Goal: Task Accomplishment & Management: Manage account settings

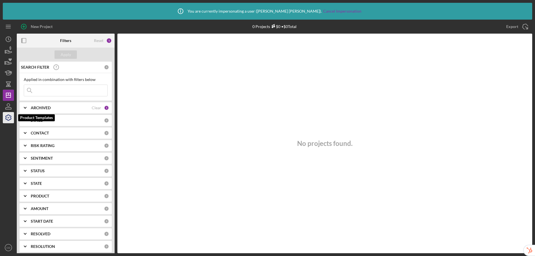
click at [4, 120] on icon "button" at bounding box center [8, 117] width 14 height 14
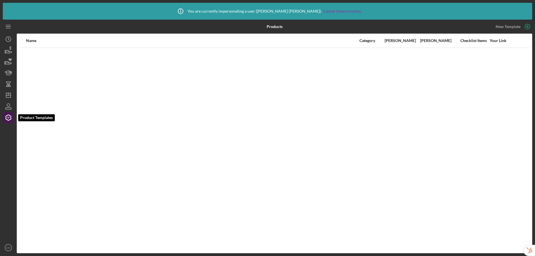
click at [4, 120] on icon "button" at bounding box center [8, 117] width 14 height 14
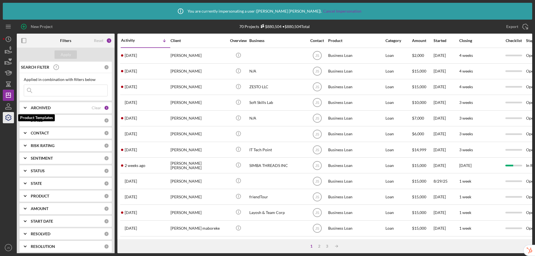
click at [6, 118] on icon "button" at bounding box center [9, 118] width 6 height 6
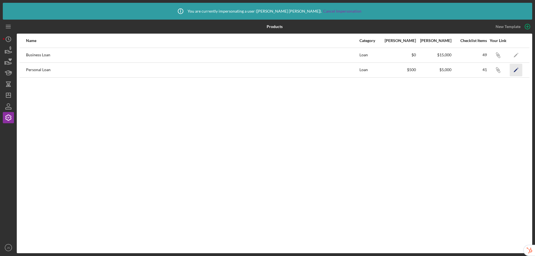
click at [513, 70] on icon "Icon/Edit" at bounding box center [516, 69] width 13 height 13
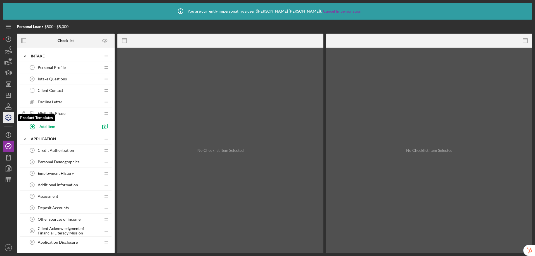
click at [9, 118] on icon "button" at bounding box center [8, 117] width 14 height 14
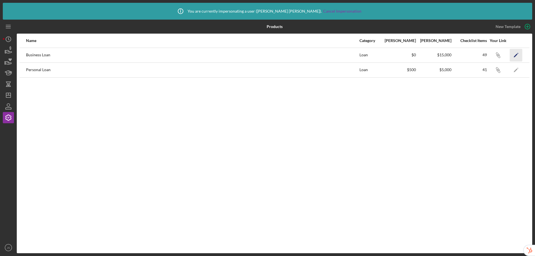
click at [517, 54] on icon "Icon/Edit" at bounding box center [516, 55] width 13 height 13
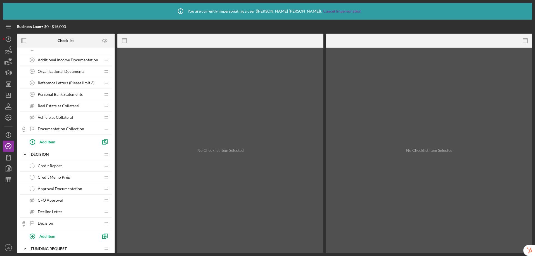
scroll to position [381, 0]
click at [8, 181] on icon "button" at bounding box center [8, 179] width 14 height 14
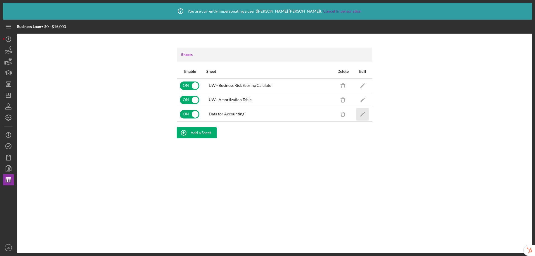
click at [363, 114] on icon "Icon/Edit" at bounding box center [362, 114] width 13 height 13
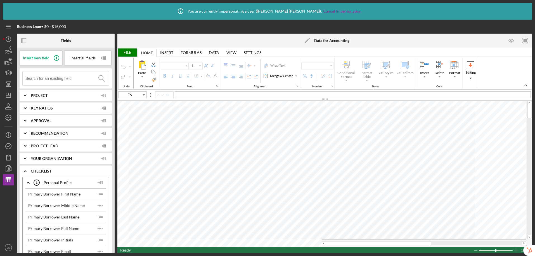
type input "Calibri"
type input "11"
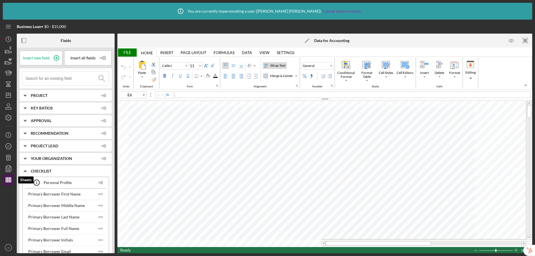
click at [7, 181] on line "button" at bounding box center [8, 181] width 5 height 0
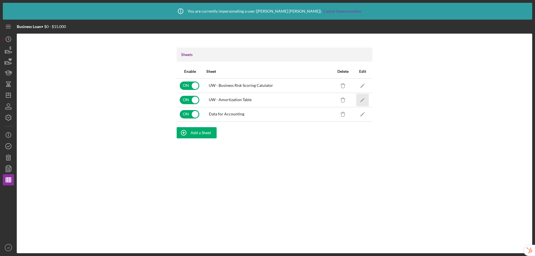
click at [361, 99] on icon "Icon/Edit" at bounding box center [362, 99] width 13 height 13
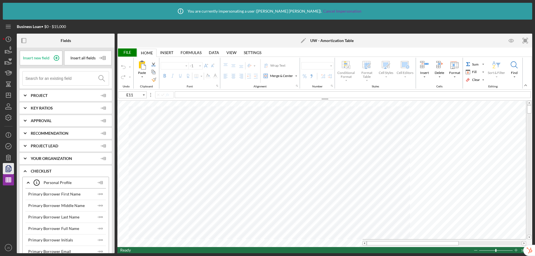
click at [9, 169] on icon "button" at bounding box center [8, 168] width 14 height 14
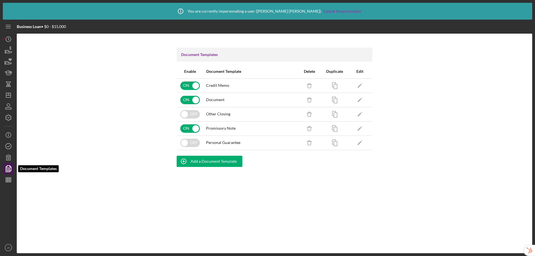
click at [9, 169] on icon "button" at bounding box center [8, 168] width 14 height 14
click at [361, 85] on icon "Icon/Edit" at bounding box center [360, 85] width 13 height 13
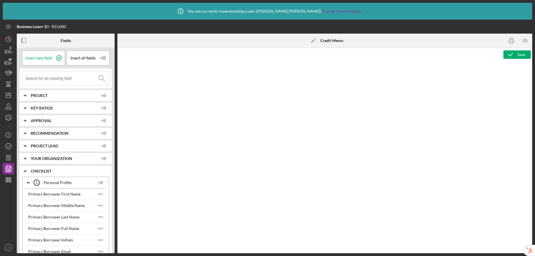
type textarea "<p style="text-align: center; margin: 0in 0in 8pt; line-height: 107%; font-size…"
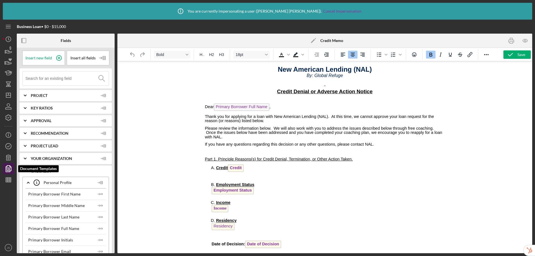
click at [8, 166] on icon "button" at bounding box center [8, 168] width 14 height 14
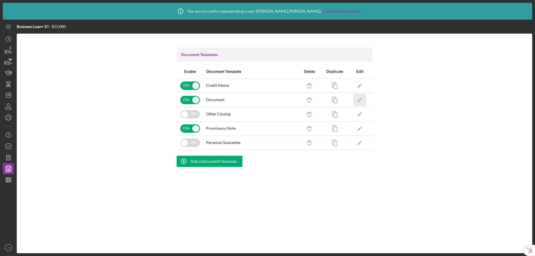
click at [362, 99] on icon "Icon/Edit" at bounding box center [360, 99] width 13 height 13
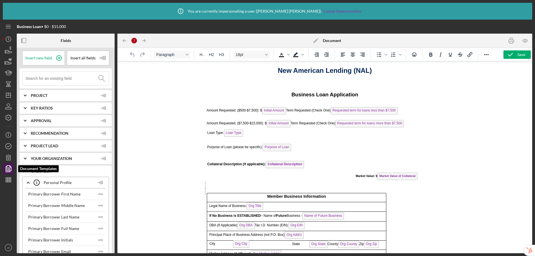
click at [8, 169] on icon "button" at bounding box center [8, 168] width 14 height 14
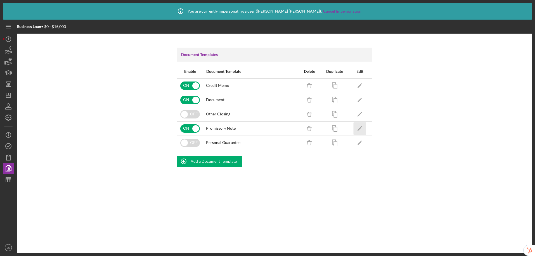
click at [359, 128] on icon "Icon/Edit" at bounding box center [360, 128] width 13 height 13
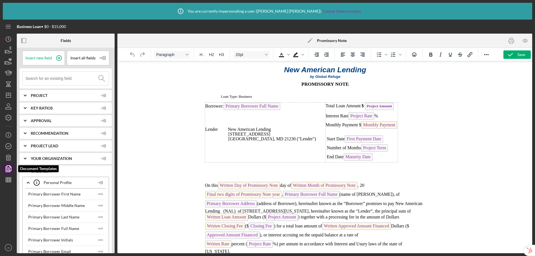
click at [9, 170] on polygon "button" at bounding box center [9, 167] width 4 height 5
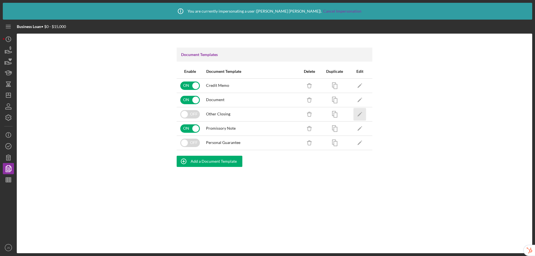
click at [362, 114] on icon "Icon/Edit" at bounding box center [360, 114] width 13 height 13
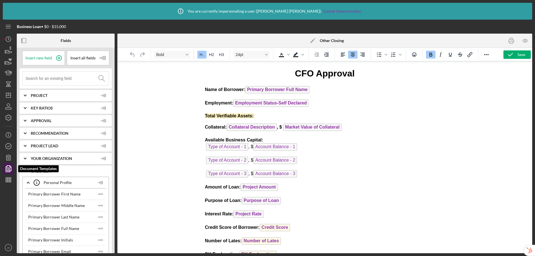
click at [11, 166] on polygon "button" at bounding box center [9, 167] width 4 height 5
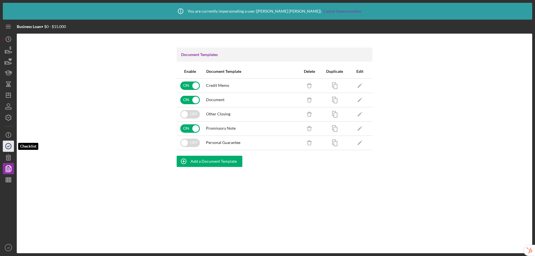
click at [11, 146] on icon "button" at bounding box center [8, 146] width 14 height 14
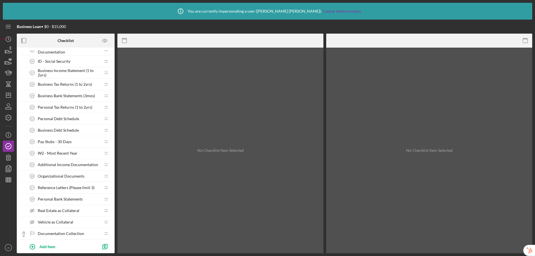
scroll to position [391, 0]
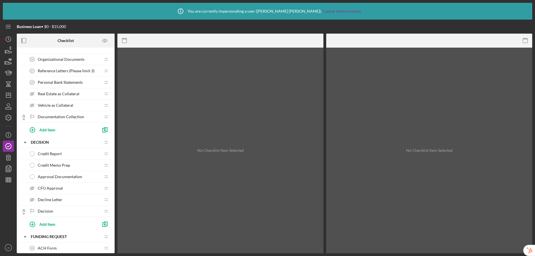
click at [58, 187] on span "CFO Approval" at bounding box center [50, 188] width 25 height 4
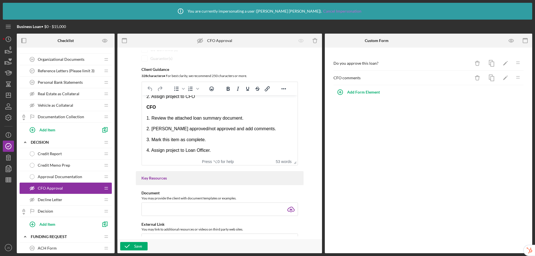
scroll to position [97, 0]
click at [11, 171] on icon "button" at bounding box center [8, 168] width 14 height 14
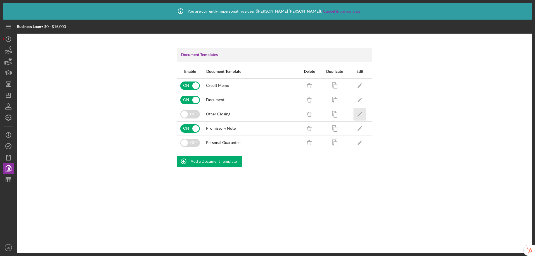
click at [362, 114] on icon "Icon/Edit" at bounding box center [360, 114] width 13 height 13
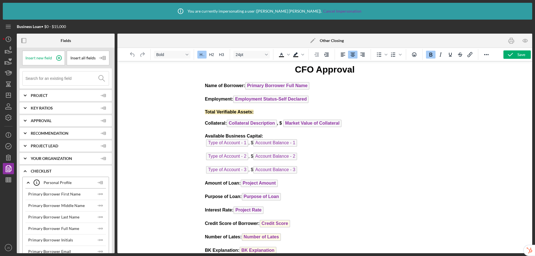
scroll to position [8, 0]
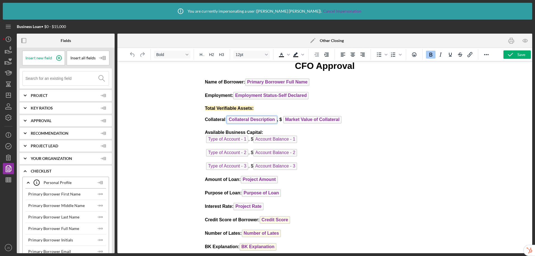
click at [258, 119] on span "Collateral Description" at bounding box center [251, 120] width 50 height 8
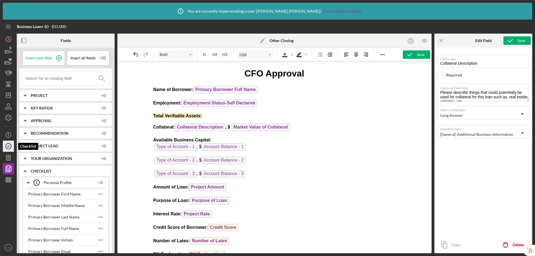
click at [8, 145] on icon "button" at bounding box center [8, 146] width 14 height 14
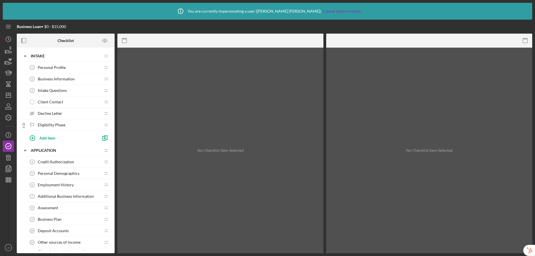
click at [50, 195] on span "Additional Business Information" at bounding box center [66, 196] width 56 height 4
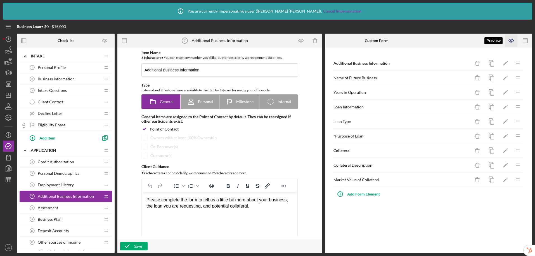
click at [511, 41] on icon "button" at bounding box center [511, 40] width 13 height 13
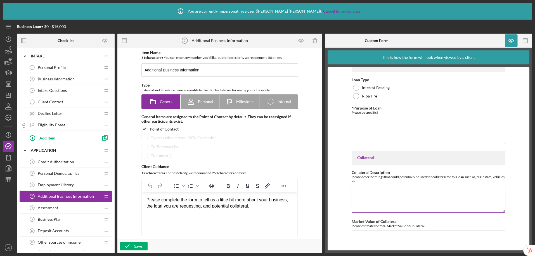
scroll to position [90, 0]
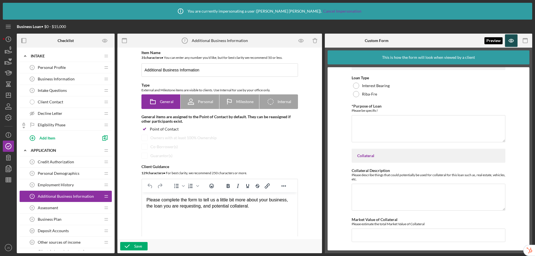
click at [510, 41] on icon "button" at bounding box center [511, 40] width 13 height 13
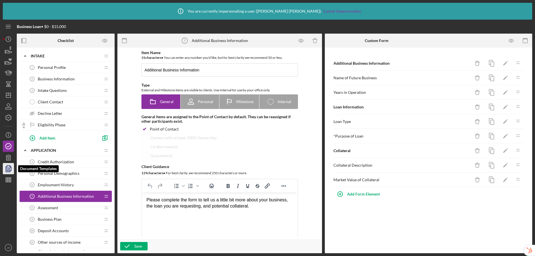
click at [8, 170] on icon "button" at bounding box center [8, 168] width 14 height 14
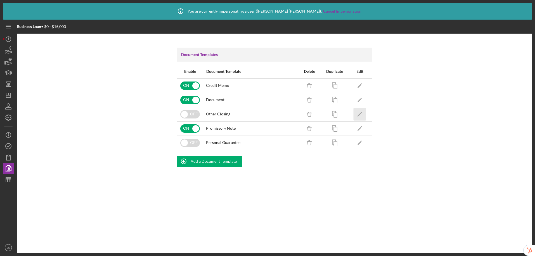
click at [359, 112] on icon "Icon/Edit" at bounding box center [360, 114] width 13 height 13
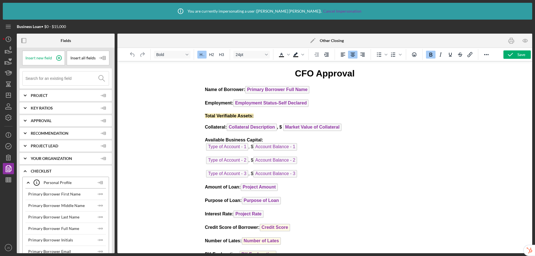
click at [230, 116] on strong "Total Verifiable Assets:" at bounding box center [229, 115] width 49 height 5
drag, startPoint x: 256, startPoint y: 115, endPoint x: 205, endPoint y: 116, distance: 51.4
click at [205, 116] on p "Total Verifiable Assets:" at bounding box center [325, 116] width 240 height 6
click at [514, 55] on icon "button" at bounding box center [511, 55] width 14 height 14
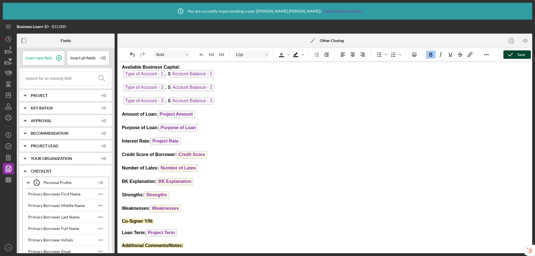
scroll to position [19, 0]
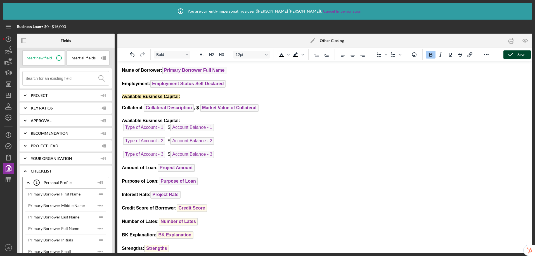
click at [145, 96] on strong "Available Business Capital:" at bounding box center [151, 96] width 58 height 5
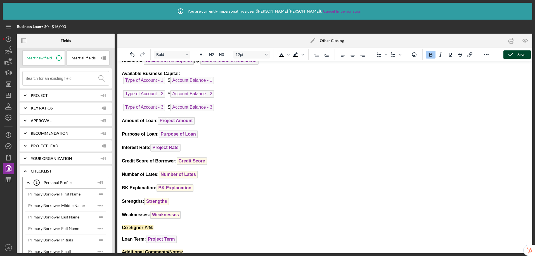
scroll to position [73, 0]
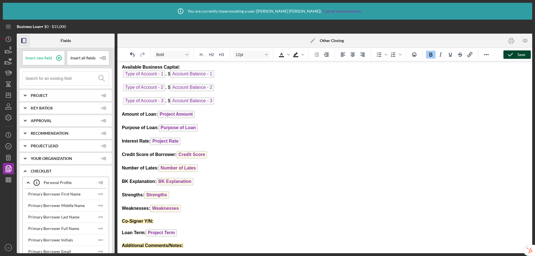
click at [29, 42] on icon "button" at bounding box center [24, 40] width 13 height 13
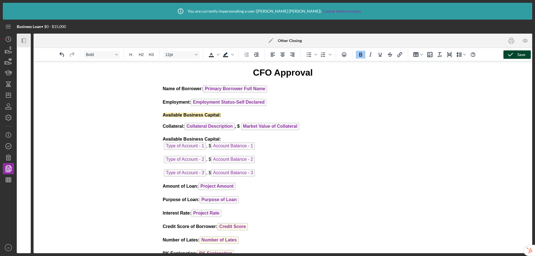
scroll to position [0, 0]
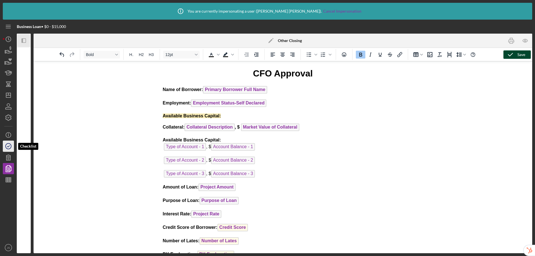
click at [5, 145] on icon "button" at bounding box center [8, 146] width 14 height 14
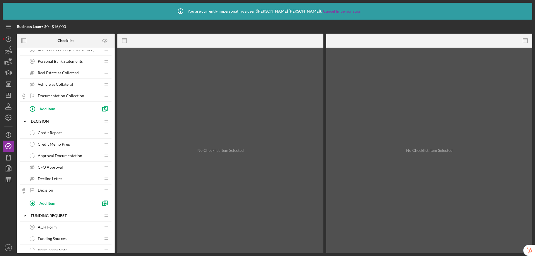
scroll to position [495, 0]
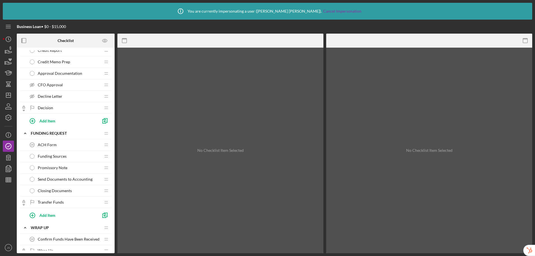
click at [51, 84] on span "CFO Approval" at bounding box center [50, 84] width 25 height 4
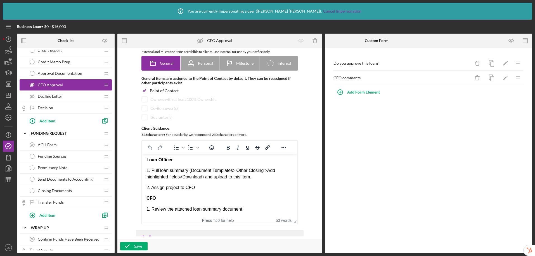
scroll to position [18, 0]
click at [266, 179] on p "1. Pull loan summary (Document Templates>'Other Closing'>Add highlighted fields…" at bounding box center [219, 173] width 146 height 13
click at [271, 170] on p "1. Pull loan summary (Document Templates>'Other Closing'>Add highlighted fields…" at bounding box center [219, 173] width 146 height 13
click at [270, 170] on p "1. Pull loan summary (Document Templates>'Other Closing'>Add highlighted fields…" at bounding box center [219, 173] width 146 height 13
click at [131, 246] on icon "button" at bounding box center [127, 246] width 14 height 14
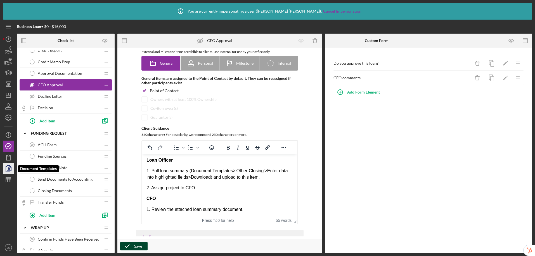
click at [10, 163] on icon "button" at bounding box center [8, 168] width 14 height 14
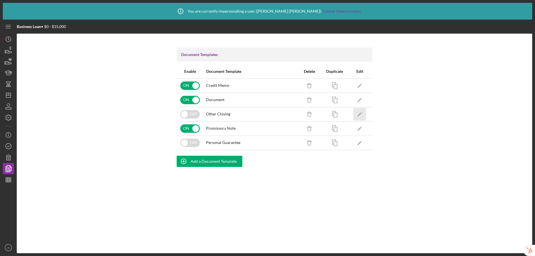
click at [363, 115] on icon "Icon/Edit" at bounding box center [360, 114] width 13 height 13
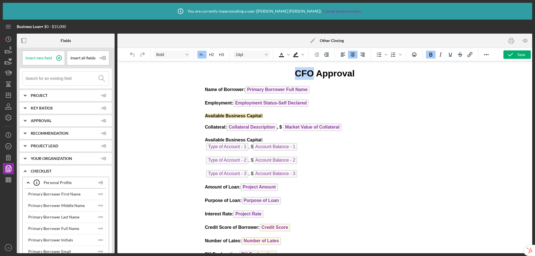
drag, startPoint x: 291, startPoint y: 72, endPoint x: 311, endPoint y: 71, distance: 20.2
click at [311, 71] on h1 "CFO Approval" at bounding box center [325, 73] width 240 height 13
click at [375, 75] on h1 "Loan Approval" at bounding box center [325, 73] width 240 height 13
click at [511, 56] on icon "button" at bounding box center [511, 55] width 14 height 14
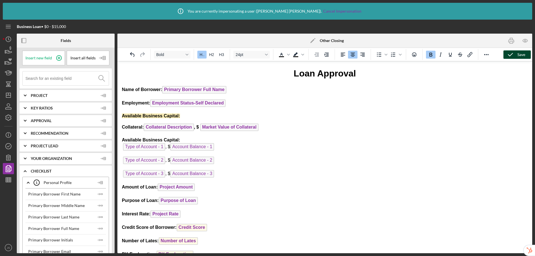
click at [357, 72] on h1 "Loan Approval" at bounding box center [325, 73] width 406 height 13
click at [516, 55] on icon "button" at bounding box center [511, 55] width 14 height 14
click at [312, 40] on icon "Icon/Edit" at bounding box center [313, 41] width 14 height 14
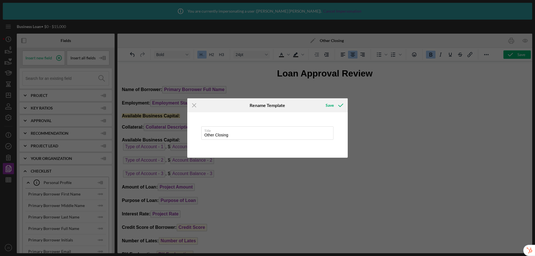
drag, startPoint x: 235, startPoint y: 135, endPoint x: 195, endPoint y: 132, distance: 40.9
click at [195, 132] on div "Title Other Closing" at bounding box center [267, 134] width 160 height 45
click at [329, 106] on div "Save" at bounding box center [330, 105] width 8 height 11
type input "Loan Approval Review"
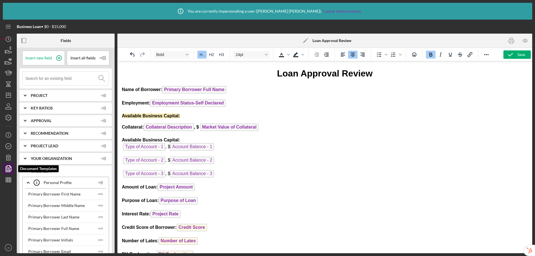
click at [7, 169] on polygon "button" at bounding box center [9, 167] width 4 height 5
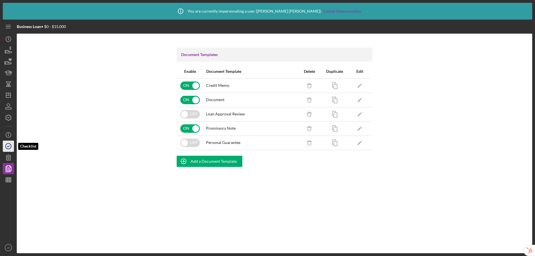
click at [10, 143] on circle "button" at bounding box center [9, 146] width 6 height 6
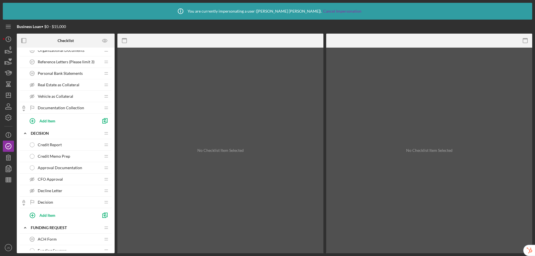
scroll to position [426, 0]
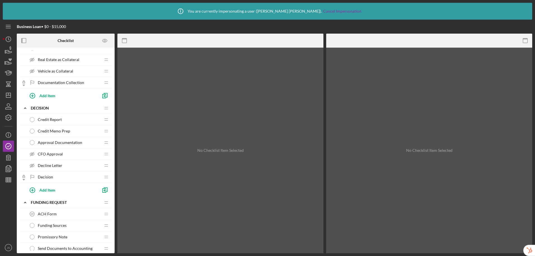
click at [56, 153] on span "CFO Approval" at bounding box center [50, 154] width 25 height 4
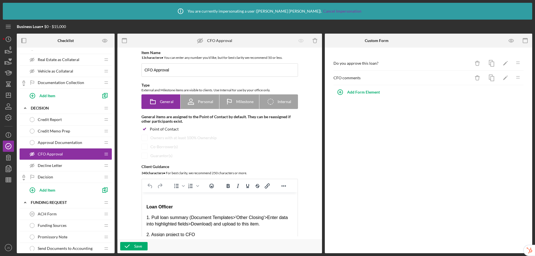
scroll to position [11, 0]
drag, startPoint x: 265, startPoint y: 217, endPoint x: 238, endPoint y: 217, distance: 26.6
click at [238, 217] on p "1. Pull loan summary (Document Templates>'Other Closing'>Enter data into highli…" at bounding box center [219, 219] width 146 height 13
click at [136, 245] on div "Save" at bounding box center [138, 246] width 8 height 8
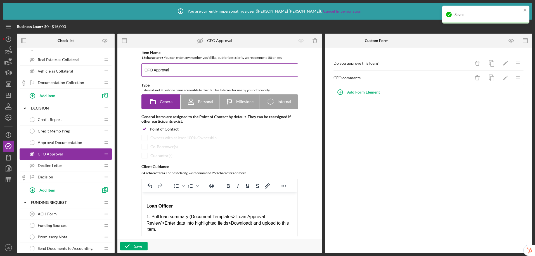
drag, startPoint x: 154, startPoint y: 70, endPoint x: 142, endPoint y: 70, distance: 12.0
click at [142, 70] on input "CFO Approval" at bounding box center [219, 69] width 157 height 13
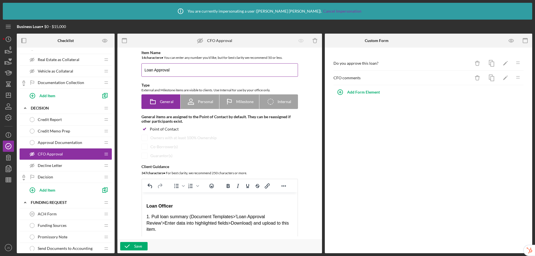
click at [186, 70] on input "Loan Approval" at bounding box center [219, 69] width 157 height 13
type input "Loan Approval Review"
click at [142, 244] on button "Save" at bounding box center [133, 246] width 27 height 8
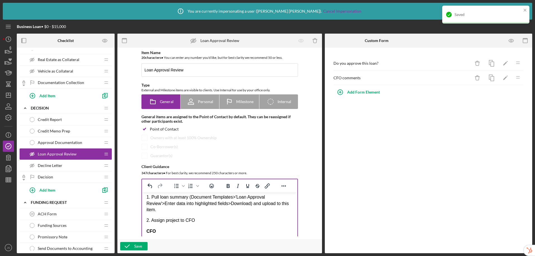
scroll to position [31, 0]
drag, startPoint x: 197, startPoint y: 220, endPoint x: 186, endPoint y: 220, distance: 10.9
click at [186, 220] on p "2. Assign project to CFO" at bounding box center [219, 220] width 146 height 6
drag, startPoint x: 156, startPoint y: 231, endPoint x: 148, endPoint y: 231, distance: 8.4
click at [148, 231] on p "CFO" at bounding box center [219, 231] width 146 height 6
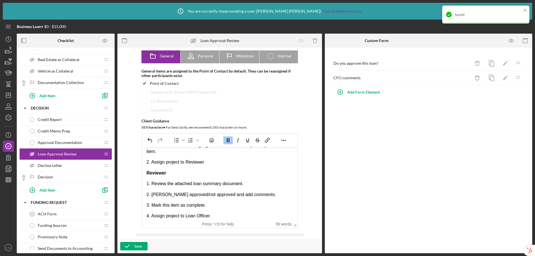
scroll to position [38, 0]
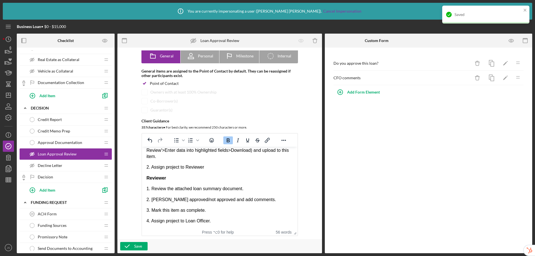
drag, startPoint x: 295, startPoint y: 215, endPoint x: 79, endPoint y: 71, distance: 259.7
click at [182, 221] on p "4. Assign project to Loan Officer." at bounding box center [219, 221] width 146 height 6
click at [134, 247] on div "Save" at bounding box center [138, 246] width 8 height 8
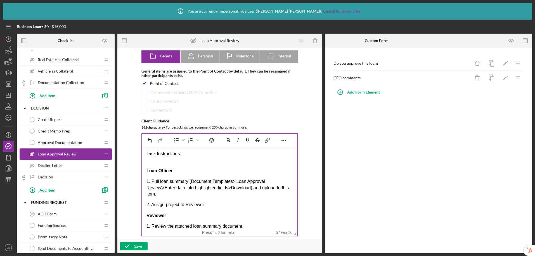
scroll to position [0, 0]
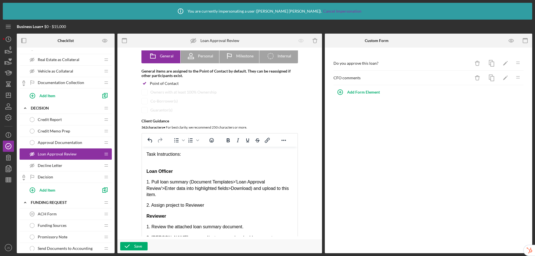
drag, startPoint x: 295, startPoint y: 235, endPoint x: 309, endPoint y: 251, distance: 20.8
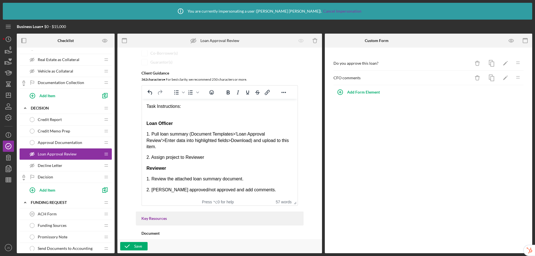
scroll to position [94, 0]
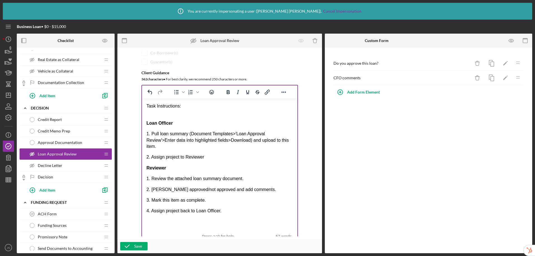
drag, startPoint x: 295, startPoint y: 202, endPoint x: 308, endPoint y: 237, distance: 37.5
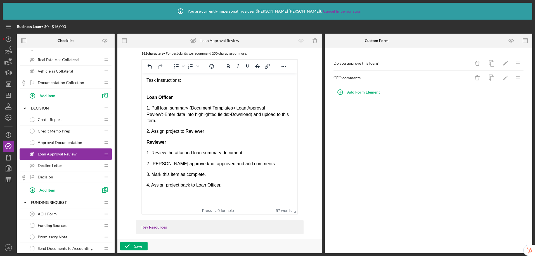
click at [219, 130] on p "2. Assign project to Reviewer" at bounding box center [219, 131] width 146 height 6
click at [134, 246] on icon "button" at bounding box center [127, 246] width 14 height 14
click at [513, 42] on icon "button" at bounding box center [511, 40] width 5 height 3
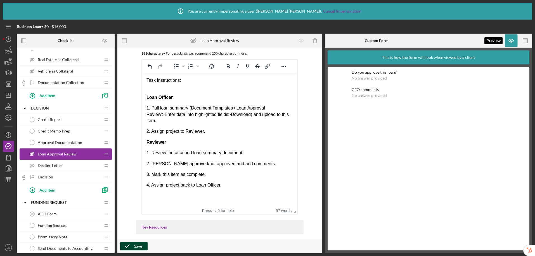
drag, startPoint x: 512, startPoint y: 41, endPoint x: 508, endPoint y: 47, distance: 7.3
click at [512, 41] on icon "button" at bounding box center [512, 41] width 2 height 2
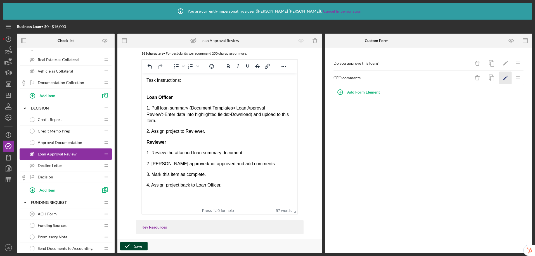
click at [507, 77] on icon "Icon/Edit" at bounding box center [505, 78] width 13 height 13
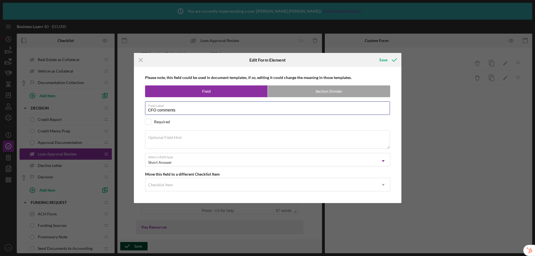
drag, startPoint x: 158, startPoint y: 111, endPoint x: 138, endPoint y: 108, distance: 20.0
click at [138, 108] on div "Please note, this field could be used in document templates, if so, editing it …" at bounding box center [268, 135] width 262 height 136
type input "Reviewer comments"
click at [386, 62] on div "Save" at bounding box center [383, 59] width 8 height 11
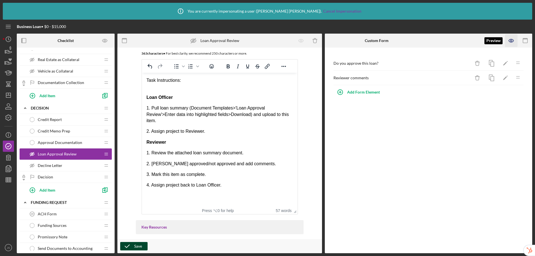
click at [509, 42] on icon "button" at bounding box center [511, 40] width 5 height 3
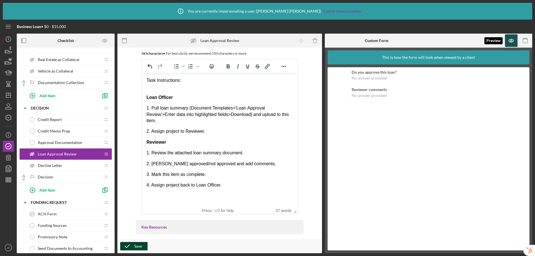
click at [512, 41] on icon "button" at bounding box center [511, 40] width 13 height 13
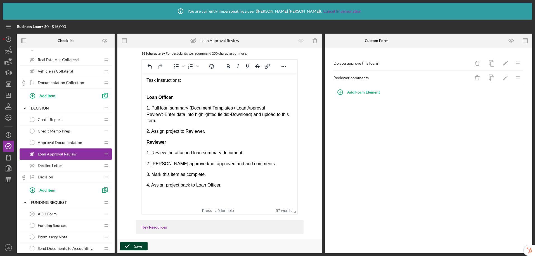
click at [133, 247] on icon "button" at bounding box center [127, 246] width 14 height 14
click at [509, 66] on icon "Icon/Edit" at bounding box center [505, 63] width 13 height 13
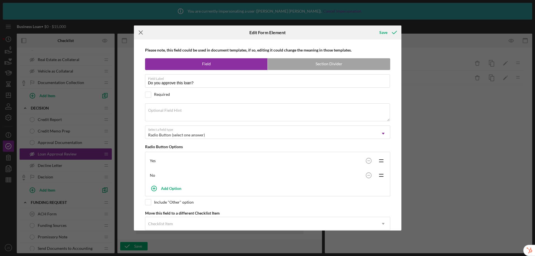
click at [140, 34] on icon "Icon/Menu Close" at bounding box center [141, 32] width 14 height 14
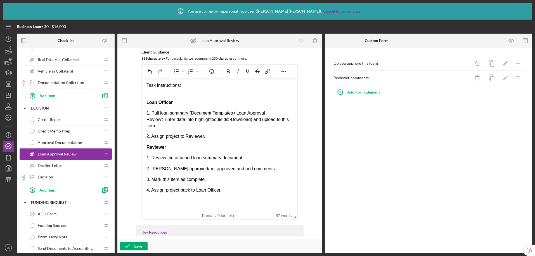
scroll to position [115, 0]
click at [10, 168] on icon "button" at bounding box center [8, 168] width 14 height 14
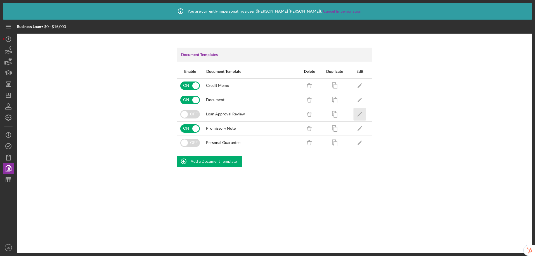
click at [359, 114] on polygon "button" at bounding box center [360, 114] width 4 height 4
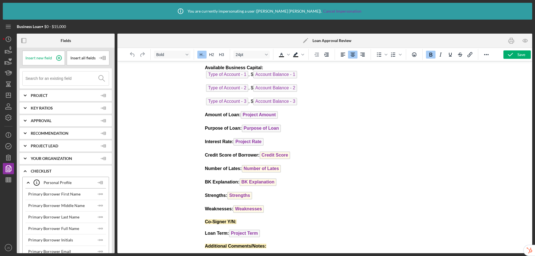
scroll to position [73, 0]
click at [267, 182] on span "BK Explanation" at bounding box center [257, 182] width 37 height 8
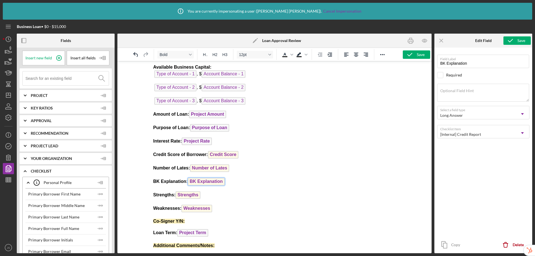
click at [157, 182] on strong "BK Explanation: BK Explanation" at bounding box center [189, 181] width 72 height 5
click at [444, 63] on input "BK Explanation" at bounding box center [483, 61] width 92 height 13
type input "Bankruptcy Explanation"
click at [519, 41] on div "Save" at bounding box center [521, 40] width 8 height 8
click at [411, 55] on icon "button" at bounding box center [410, 55] width 14 height 14
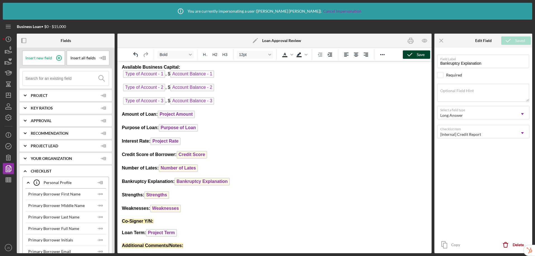
click at [419, 58] on div "Save" at bounding box center [421, 54] width 8 height 8
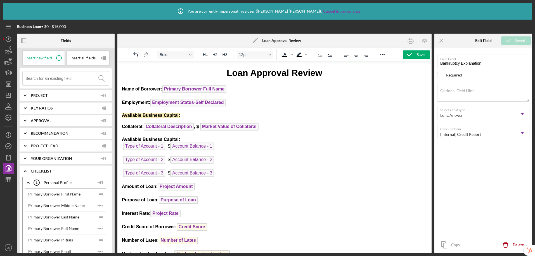
scroll to position [0, 0]
click at [25, 42] on icon "button" at bounding box center [24, 40] width 13 height 13
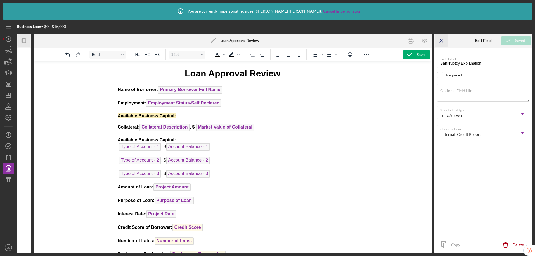
click at [443, 42] on icon "Icon/Menu Close" at bounding box center [441, 40] width 13 height 13
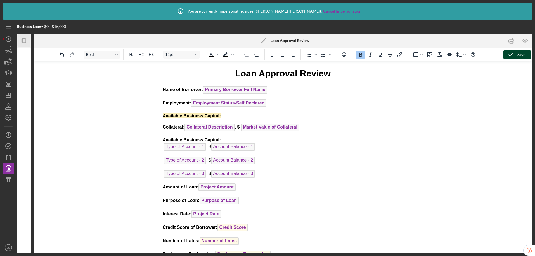
click at [516, 54] on icon "button" at bounding box center [511, 55] width 14 height 14
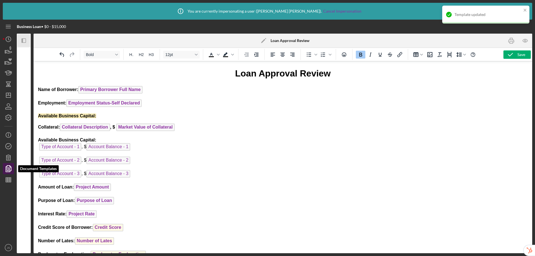
click at [9, 170] on icon "button" at bounding box center [8, 168] width 14 height 14
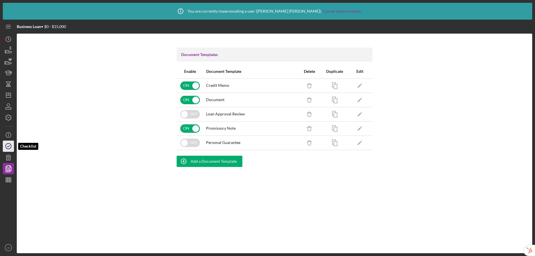
click at [6, 146] on icon "button" at bounding box center [8, 146] width 14 height 14
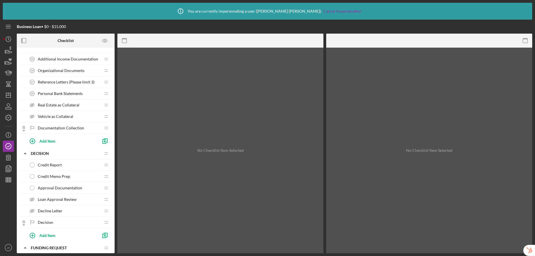
scroll to position [420, 0]
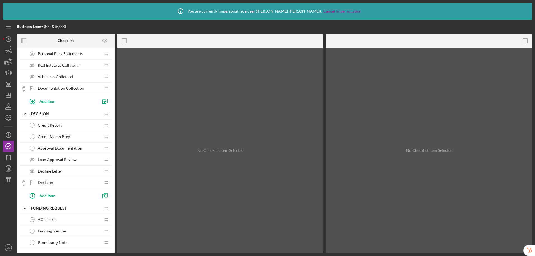
click at [63, 158] on span "Loan Approval Review" at bounding box center [57, 159] width 39 height 4
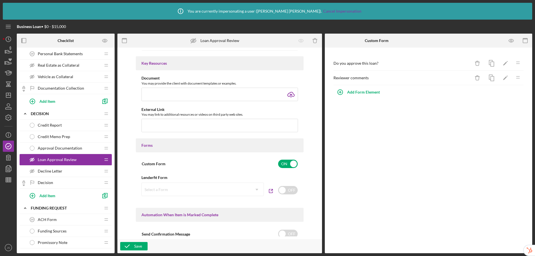
scroll to position [20, 0]
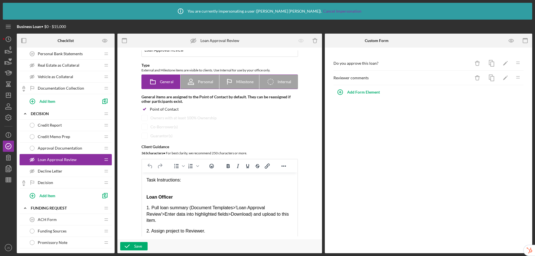
click at [271, 84] on icon "Icon/Checklist Item Internal" at bounding box center [271, 82] width 14 height 14
radio input "false"
radio input "true"
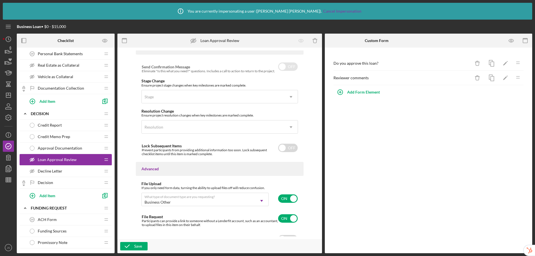
scroll to position [355, 0]
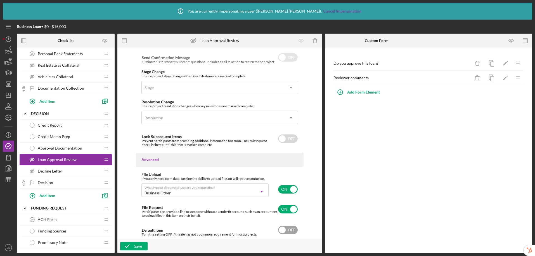
click at [284, 229] on input "checkbox" at bounding box center [288, 229] width 20 height 8
checkbox input "true"
drag, startPoint x: 292, startPoint y: 188, endPoint x: 314, endPoint y: 187, distance: 21.9
click at [314, 187] on div "Item Name 20 character s • You can enter any number you'd like, but for best cl…" at bounding box center [219, 143] width 199 height 186
click at [138, 246] on div "Save" at bounding box center [138, 246] width 8 height 8
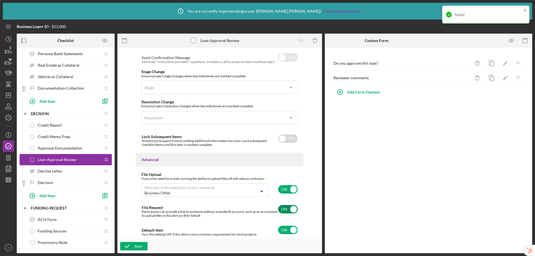
click at [290, 207] on input "checkbox" at bounding box center [288, 209] width 20 height 8
checkbox input "false"
click at [134, 247] on icon "button" at bounding box center [127, 246] width 14 height 14
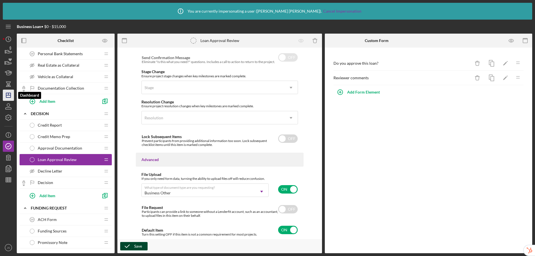
click at [9, 95] on icon "Icon/Dashboard" at bounding box center [8, 95] width 14 height 14
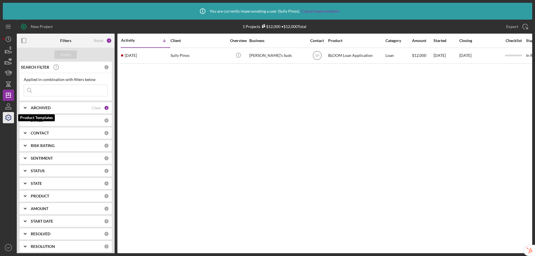
click at [10, 120] on icon "button" at bounding box center [8, 117] width 14 height 14
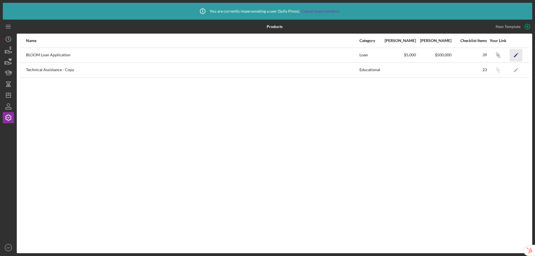
click at [516, 55] on polygon "button" at bounding box center [516, 55] width 4 height 4
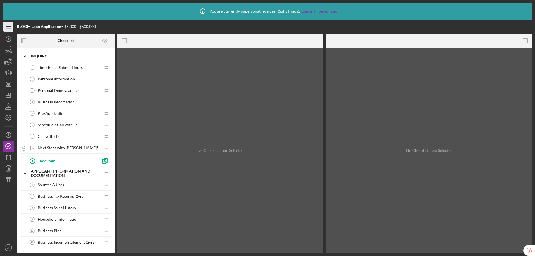
click at [8, 28] on icon "Icon/Menu" at bounding box center [8, 26] width 13 height 13
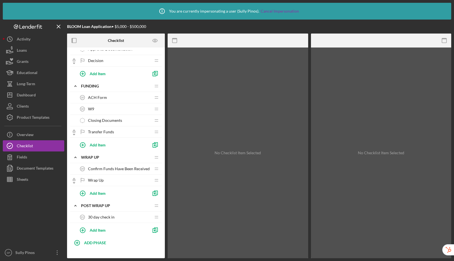
scroll to position [420, 0]
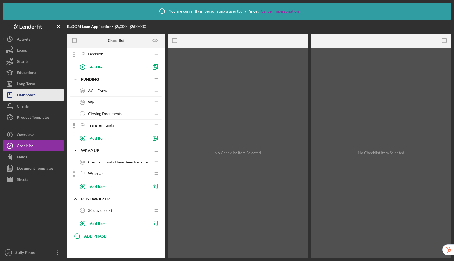
click at [38, 94] on button "Icon/Dashboard Dashboard" at bounding box center [34, 94] width 62 height 11
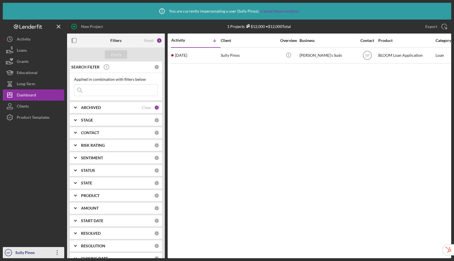
click at [28, 254] on div "Sully Pinos" at bounding box center [32, 253] width 36 height 13
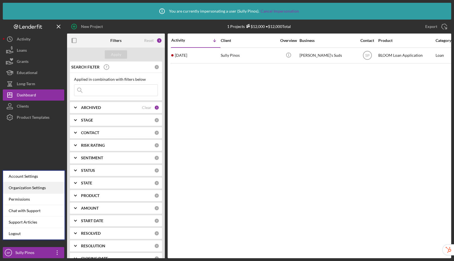
click at [40, 185] on div "Organization Settings" at bounding box center [34, 187] width 62 height 11
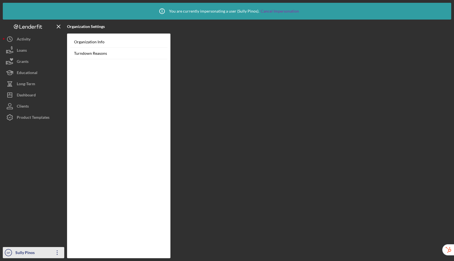
click at [27, 252] on div "Sully Pinos" at bounding box center [32, 253] width 36 height 13
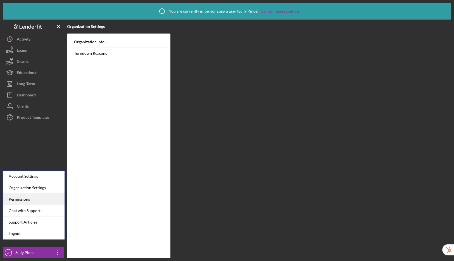
click at [33, 199] on div "Permissions" at bounding box center [34, 199] width 62 height 11
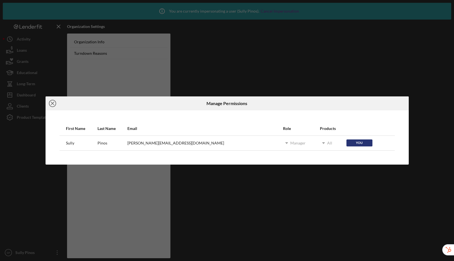
click at [53, 103] on icon "Icon/Close" at bounding box center [53, 103] width 14 height 14
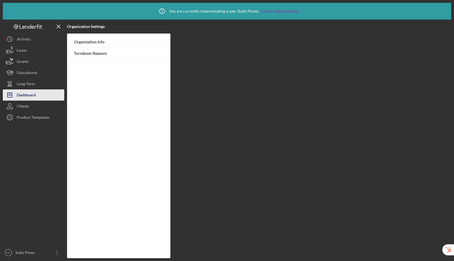
click at [32, 93] on div "Dashboard" at bounding box center [26, 95] width 19 height 13
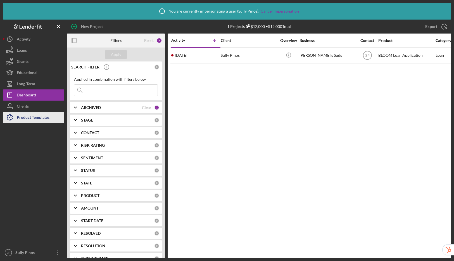
click at [30, 117] on div "Product Templates" at bounding box center [33, 118] width 33 height 13
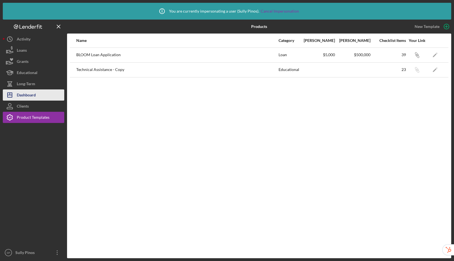
drag, startPoint x: 29, startPoint y: 92, endPoint x: 31, endPoint y: 89, distance: 3.2
click at [29, 92] on div "Dashboard" at bounding box center [26, 95] width 19 height 13
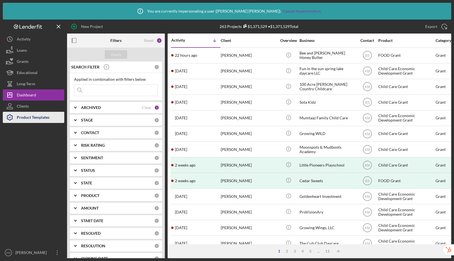
click at [43, 118] on div "Product Templates" at bounding box center [33, 118] width 33 height 13
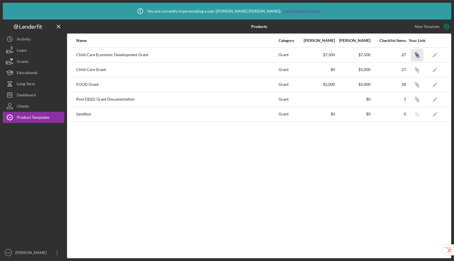
click at [417, 56] on icon "button" at bounding box center [417, 55] width 3 height 3
click at [416, 70] on icon "button" at bounding box center [417, 70] width 3 height 3
click at [416, 55] on icon "button" at bounding box center [417, 55] width 3 height 3
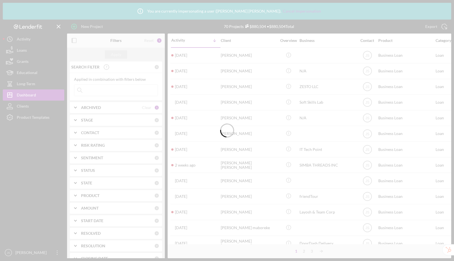
click at [37, 117] on div at bounding box center [227, 130] width 454 height 261
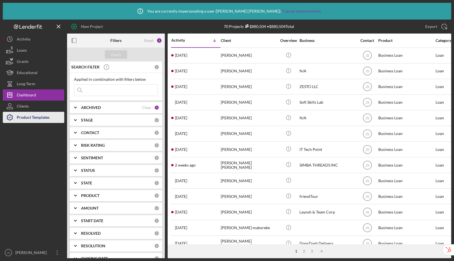
click at [38, 119] on div "Product Templates" at bounding box center [33, 118] width 33 height 13
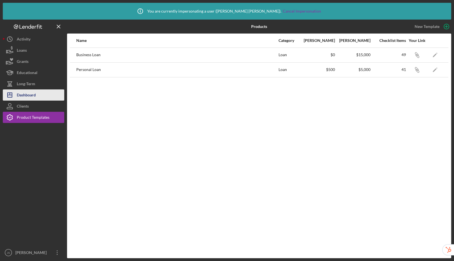
click at [22, 95] on div "Dashboard" at bounding box center [26, 95] width 19 height 13
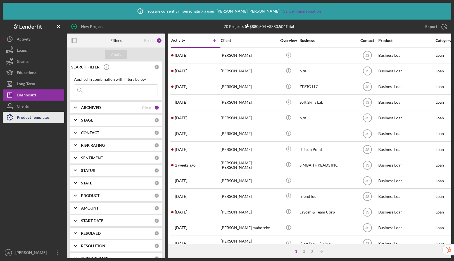
click at [41, 116] on div "Product Templates" at bounding box center [33, 118] width 33 height 13
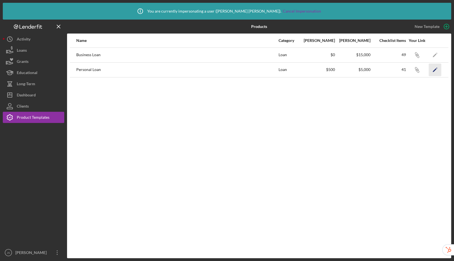
click at [435, 68] on icon "Icon/Edit" at bounding box center [435, 69] width 13 height 13
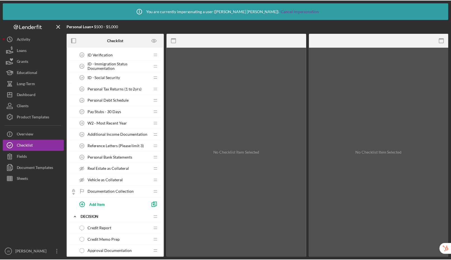
scroll to position [335, 0]
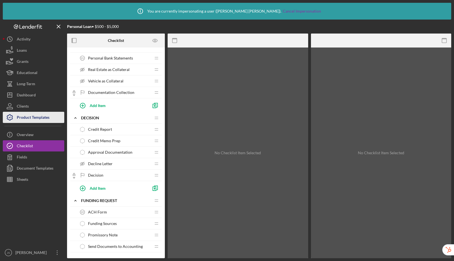
click at [48, 119] on div "Product Templates" at bounding box center [33, 118] width 33 height 13
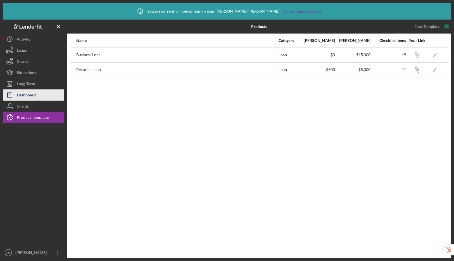
click at [35, 99] on div "Dashboard" at bounding box center [26, 95] width 19 height 13
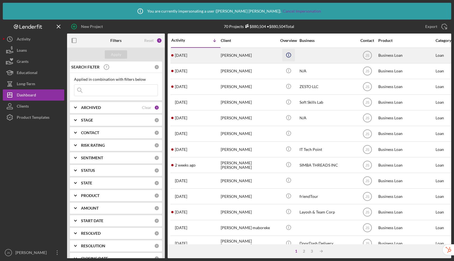
click at [289, 55] on line "button" at bounding box center [289, 56] width 0 height 2
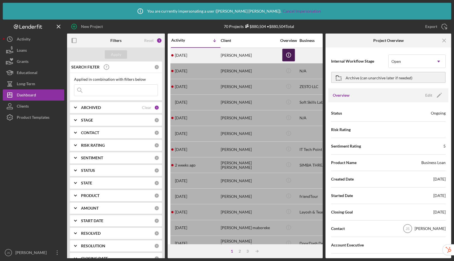
click at [288, 55] on icon "Icon/Info" at bounding box center [288, 55] width 13 height 13
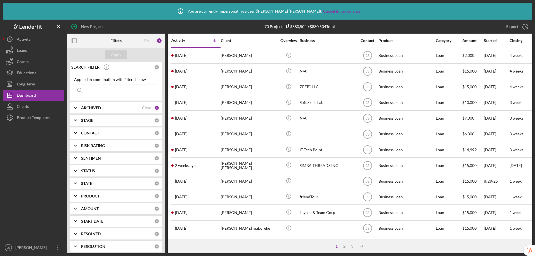
click at [37, 120] on div "Product Templates" at bounding box center [33, 118] width 33 height 13
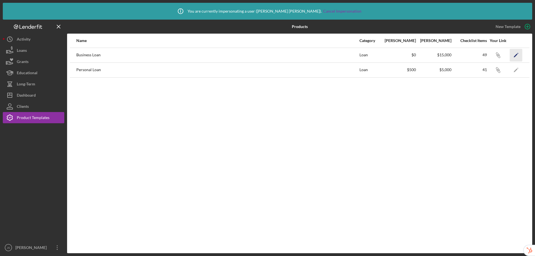
click at [518, 56] on icon "Icon/Edit" at bounding box center [516, 55] width 13 height 13
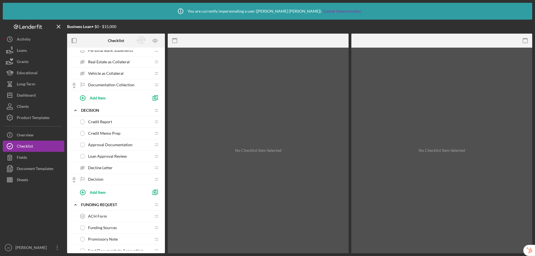
scroll to position [425, 0]
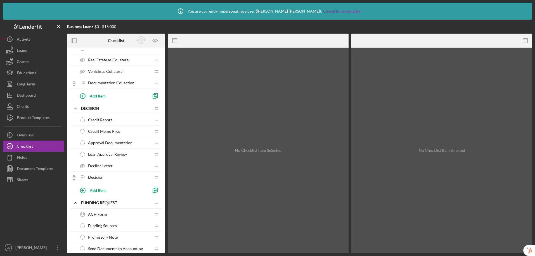
click at [112, 153] on span "Loan Approval Review" at bounding box center [107, 154] width 39 height 4
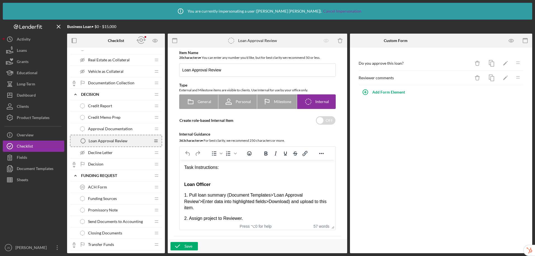
scroll to position [425, 0]
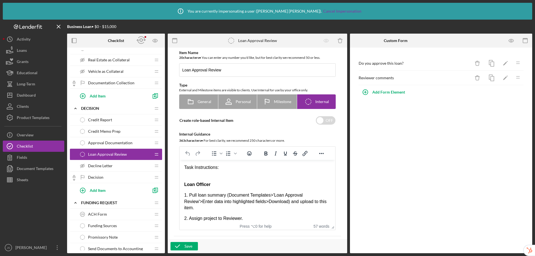
drag, startPoint x: 139, startPoint y: 41, endPoint x: 161, endPoint y: 24, distance: 28.3
click at [161, 24] on div "Business Loan • $0 - $15,000 Checklist Icon/Expander Intake Icon/Edit Icon/Drag…" at bounding box center [268, 136] width 530 height 233
click at [142, 41] on icon "button" at bounding box center [141, 40] width 4 height 4
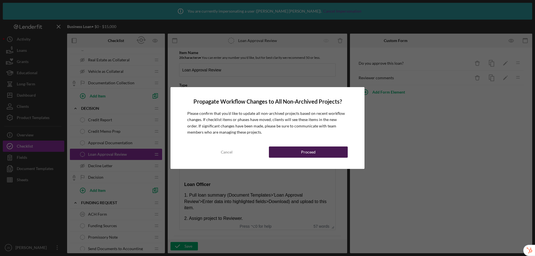
click at [285, 153] on button "Proceed" at bounding box center [308, 151] width 79 height 11
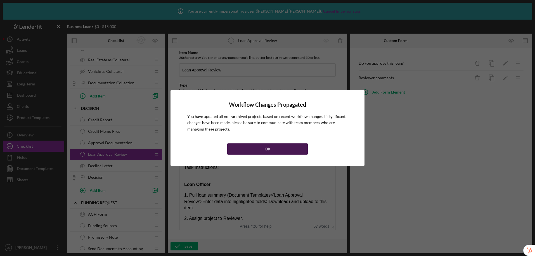
click at [265, 147] on div "OK" at bounding box center [268, 148] width 6 height 11
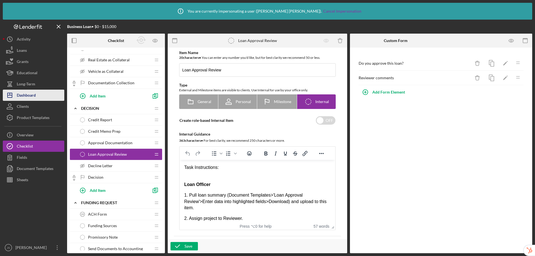
click at [29, 94] on div "Dashboard" at bounding box center [26, 95] width 19 height 13
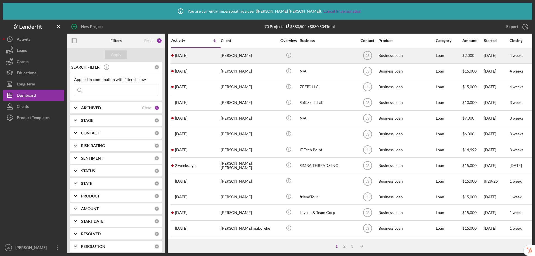
click at [241, 55] on div "Glenio Camilo" at bounding box center [249, 55] width 56 height 15
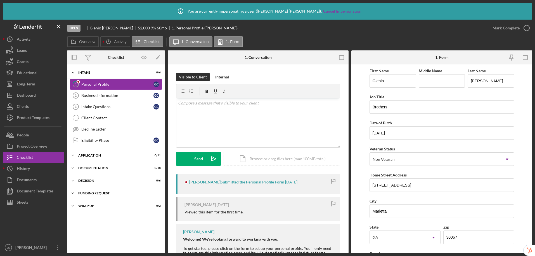
click at [86, 193] on div "Funding Request" at bounding box center [118, 192] width 80 height 3
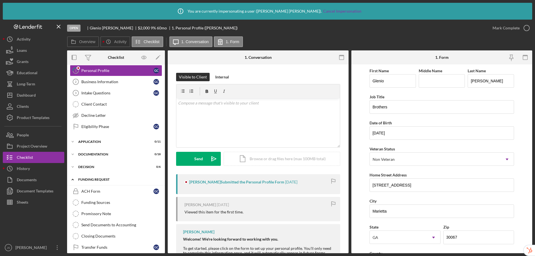
scroll to position [32, 0]
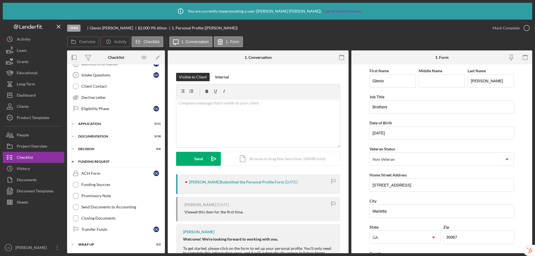
click at [91, 160] on div "Funding Request" at bounding box center [118, 161] width 80 height 3
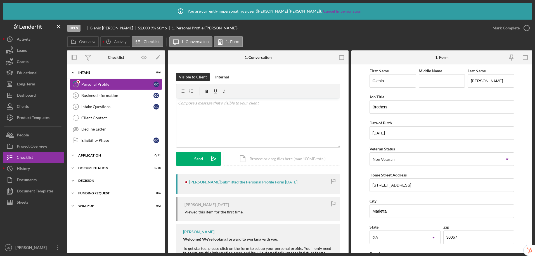
click at [85, 179] on div "Decision" at bounding box center [118, 180] width 80 height 3
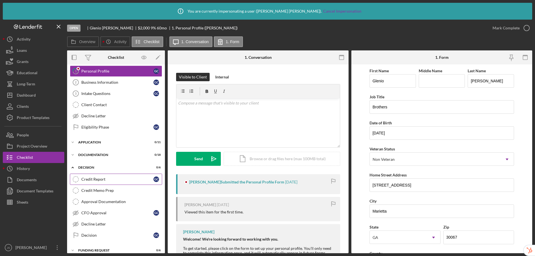
scroll to position [32, 0]
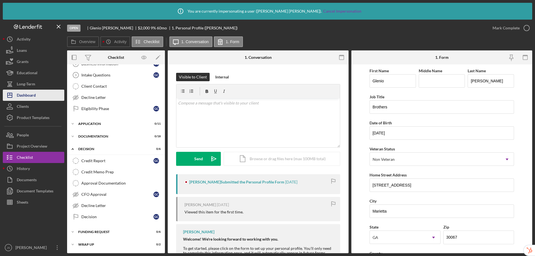
click at [25, 99] on div "Dashboard" at bounding box center [26, 95] width 19 height 13
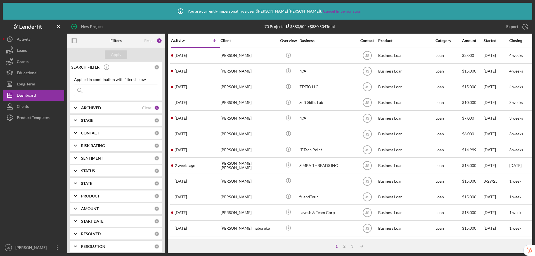
scroll to position [0, 1]
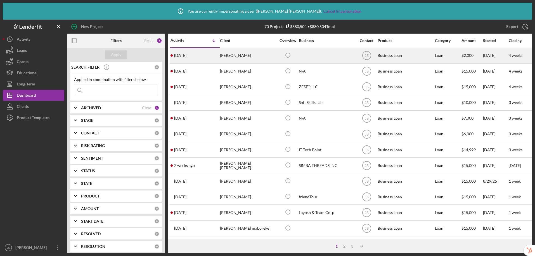
click at [265, 53] on div "Glenio Camilo" at bounding box center [248, 55] width 56 height 15
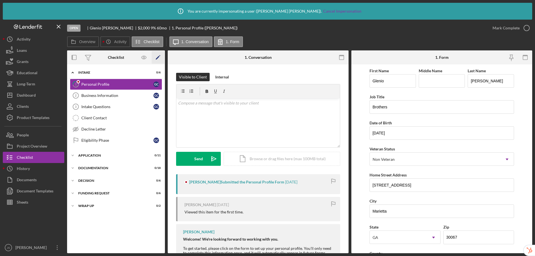
click at [157, 57] on polygon "button" at bounding box center [158, 58] width 4 height 4
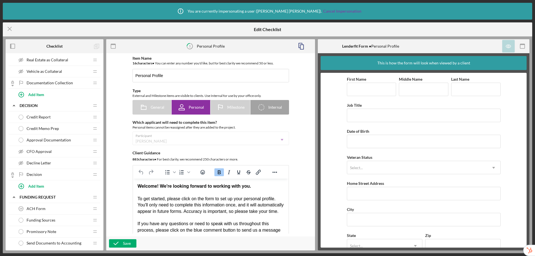
scroll to position [431, 0]
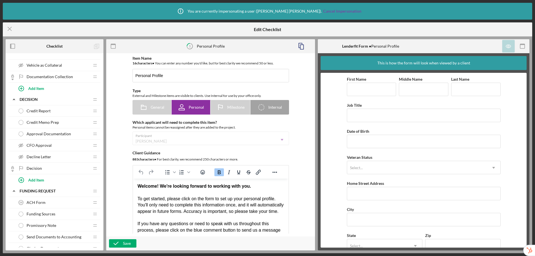
click at [44, 145] on span "CFO Approval" at bounding box center [39, 145] width 25 height 4
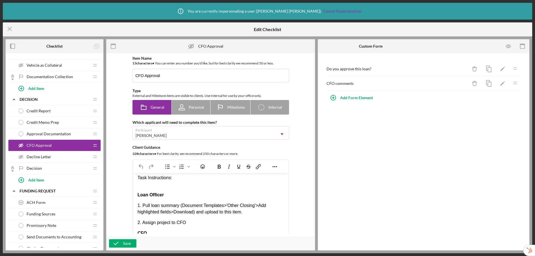
scroll to position [7, 0]
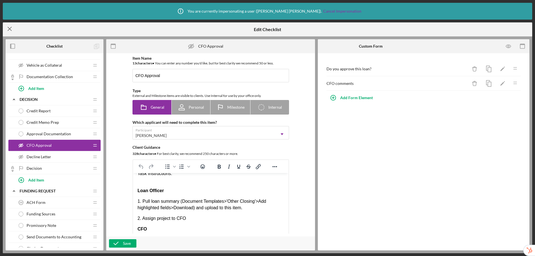
click at [12, 27] on icon "Icon/Menu Close" at bounding box center [10, 29] width 14 height 14
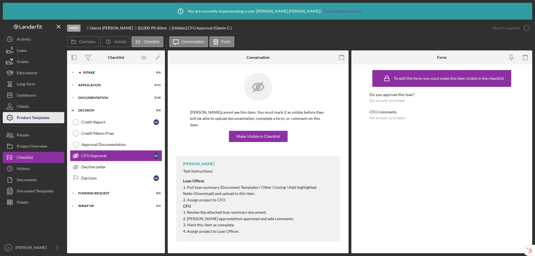
click at [39, 115] on div "Product Templates" at bounding box center [33, 118] width 33 height 13
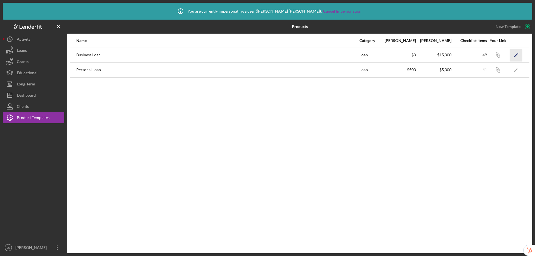
click at [517, 56] on icon "Icon/Edit" at bounding box center [516, 55] width 13 height 13
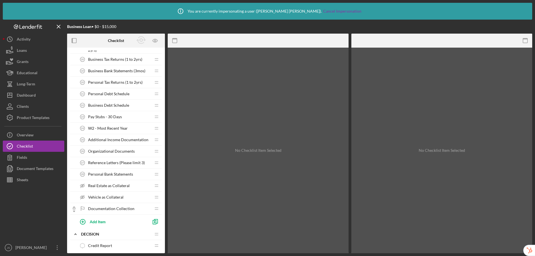
scroll to position [388, 0]
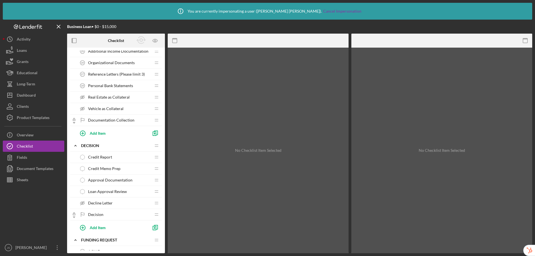
click at [117, 191] on span "Loan Approval Review" at bounding box center [107, 191] width 39 height 4
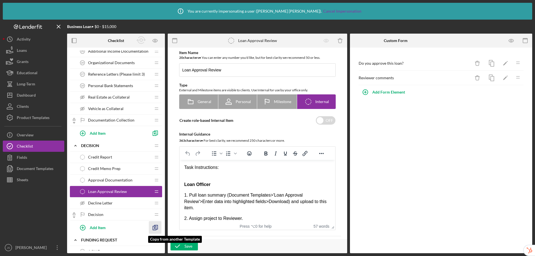
click at [155, 229] on polyline "button" at bounding box center [154, 228] width 3 height 4
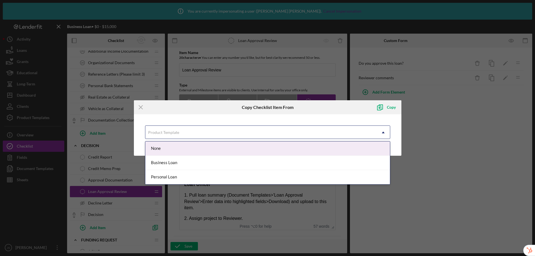
click at [176, 133] on div "Product Template" at bounding box center [163, 132] width 31 height 4
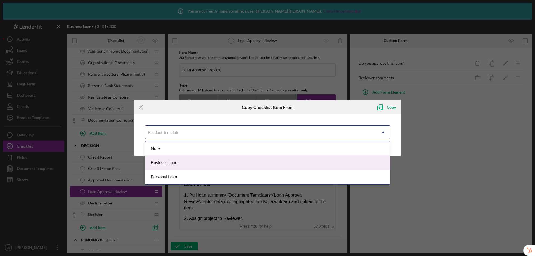
click at [181, 164] on div "Business Loan" at bounding box center [267, 162] width 245 height 14
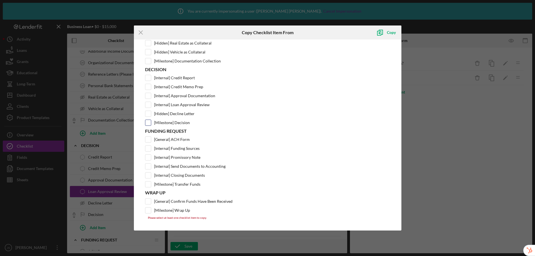
scroll to position [292, 0]
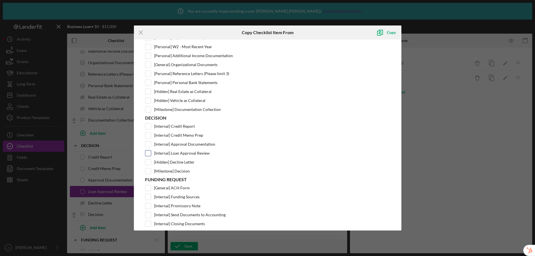
click at [148, 152] on input "[Internal] Loan Approval Review" at bounding box center [148, 153] width 6 height 6
checkbox input "true"
click at [387, 31] on div "Copy" at bounding box center [391, 32] width 9 height 11
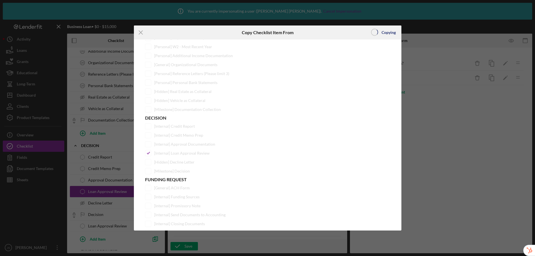
scroll to position [0, 0]
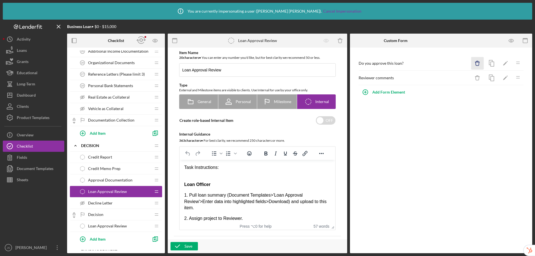
click at [476, 63] on icon "Icon/Delete" at bounding box center [477, 63] width 13 height 13
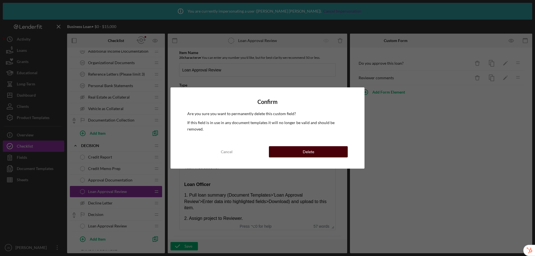
click at [337, 146] on button "Delete" at bounding box center [308, 151] width 79 height 11
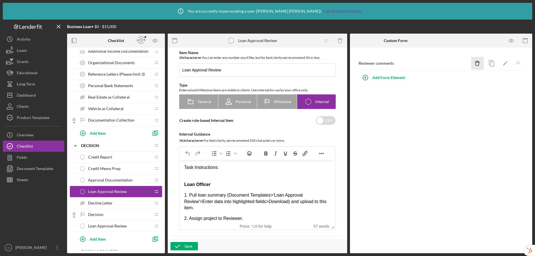
click at [475, 64] on icon "Icon/Delete" at bounding box center [477, 63] width 13 height 13
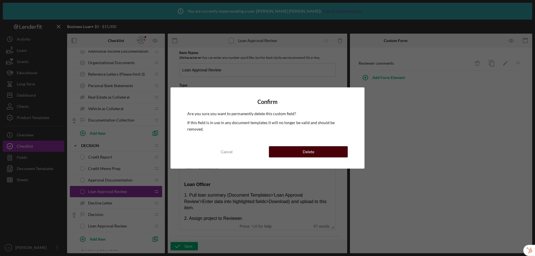
click at [329, 150] on button "Delete" at bounding box center [308, 151] width 79 height 11
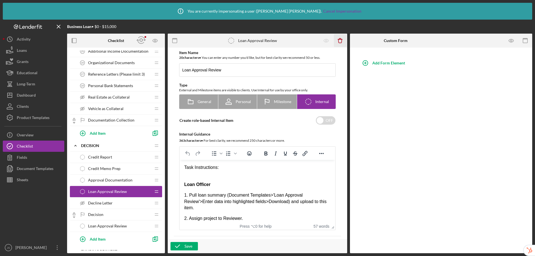
click at [340, 40] on icon "Icon/Delete" at bounding box center [340, 40] width 13 height 13
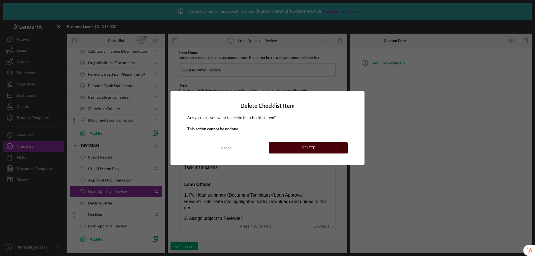
click at [318, 147] on button "DELETE" at bounding box center [308, 147] width 79 height 11
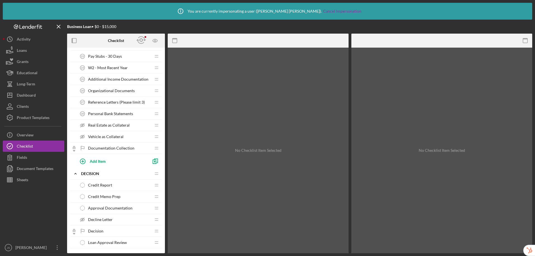
scroll to position [388, 0]
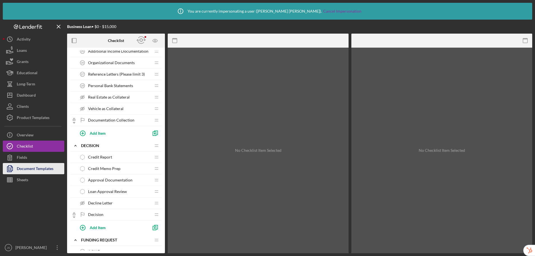
click at [41, 170] on div "Document Templates" at bounding box center [35, 169] width 37 height 13
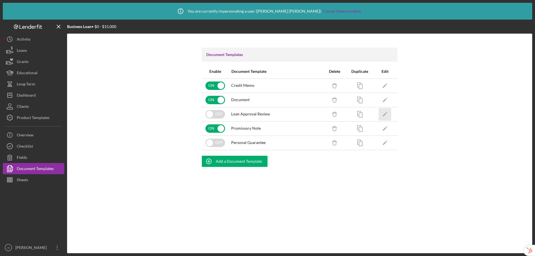
click at [386, 114] on polygon "button" at bounding box center [385, 114] width 4 height 4
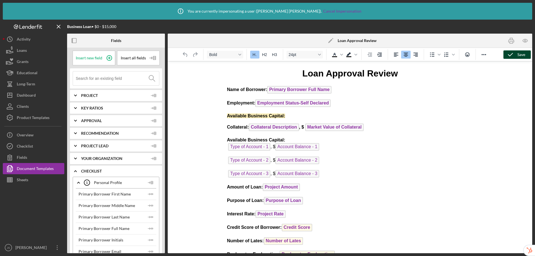
drag, startPoint x: 508, startPoint y: 55, endPoint x: 504, endPoint y: 55, distance: 4.5
click at [508, 54] on polyline "button" at bounding box center [510, 54] width 4 height 3
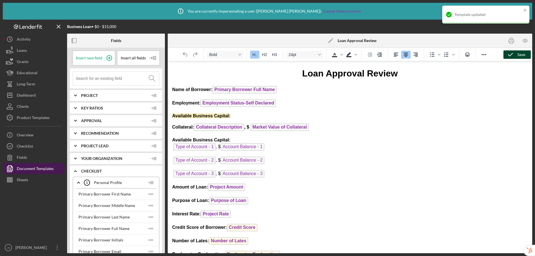
click at [48, 169] on div "Document Templates" at bounding box center [35, 169] width 37 height 13
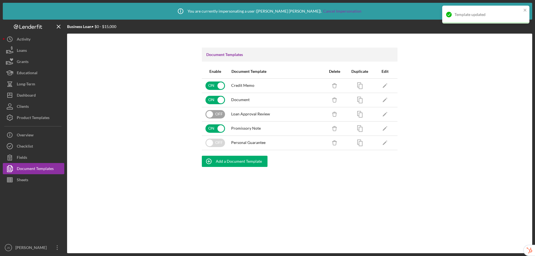
click at [214, 114] on input "checkbox" at bounding box center [215, 114] width 20 height 8
checkbox input "true"
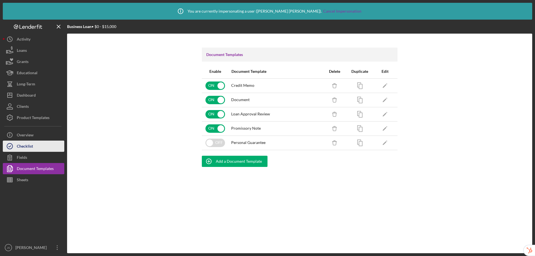
click at [26, 148] on div "Checklist" at bounding box center [25, 146] width 16 height 13
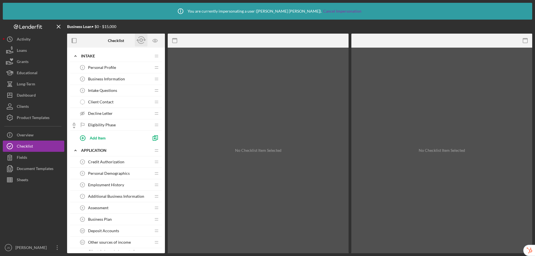
click at [141, 42] on icon "button" at bounding box center [141, 40] width 13 height 13
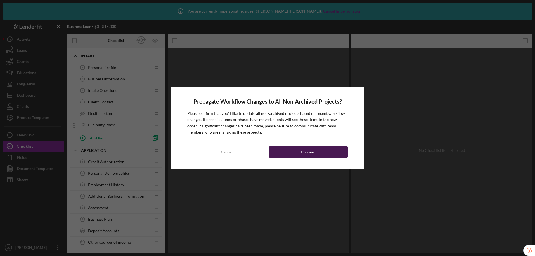
click at [313, 150] on div "Proceed" at bounding box center [308, 151] width 15 height 11
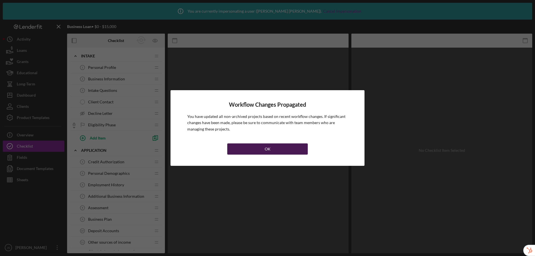
click at [241, 148] on button "OK" at bounding box center [267, 148] width 80 height 11
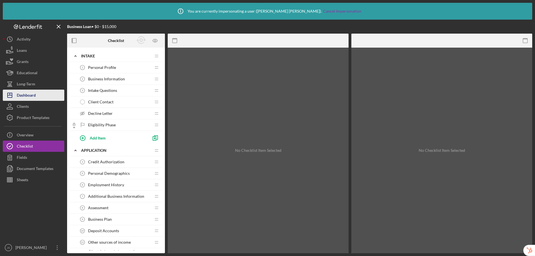
click at [35, 97] on div "Dashboard" at bounding box center [26, 95] width 19 height 13
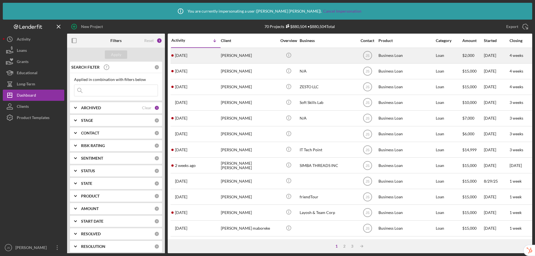
click at [252, 56] on div "Glenio Camilo" at bounding box center [249, 55] width 56 height 15
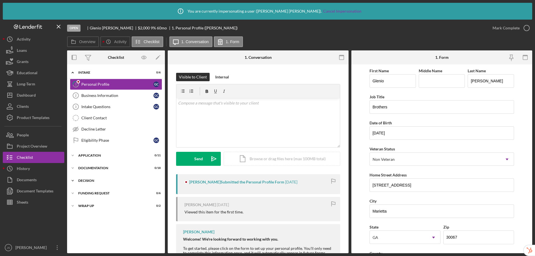
click at [98, 180] on div "Decision" at bounding box center [118, 180] width 80 height 3
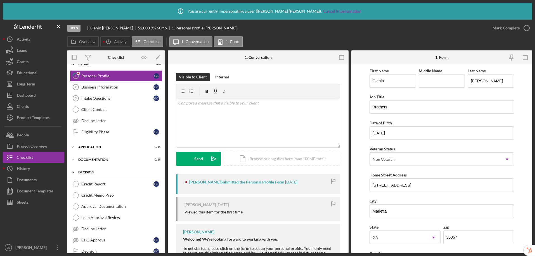
scroll to position [9, 0]
click at [113, 215] on div "Loan Approval Review" at bounding box center [121, 216] width 81 height 4
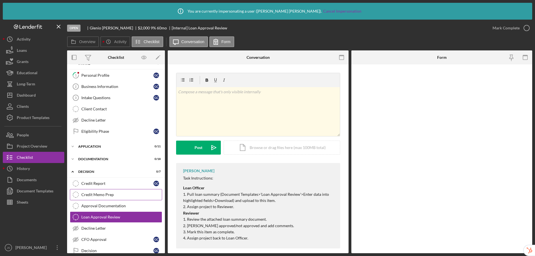
scroll to position [43, 0]
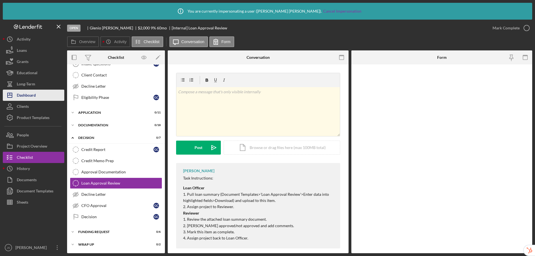
click at [37, 91] on button "Icon/Dashboard Dashboard" at bounding box center [34, 94] width 62 height 11
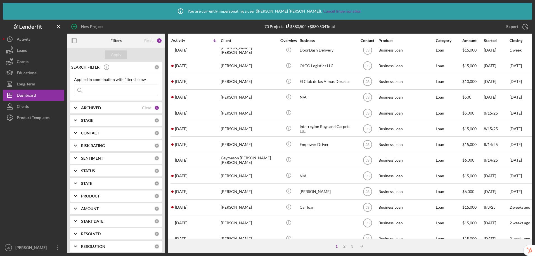
scroll to position [208, 0]
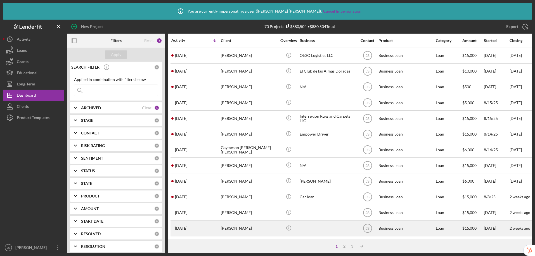
click at [248, 224] on div "Tariq Pakzad" at bounding box center [249, 228] width 56 height 15
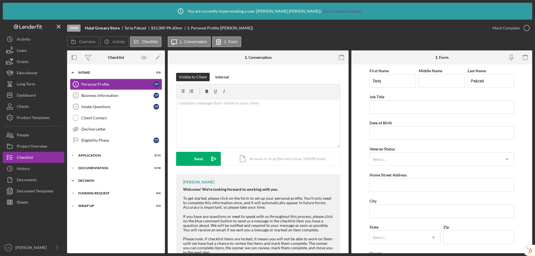
click at [92, 179] on div "Decision" at bounding box center [118, 180] width 80 height 3
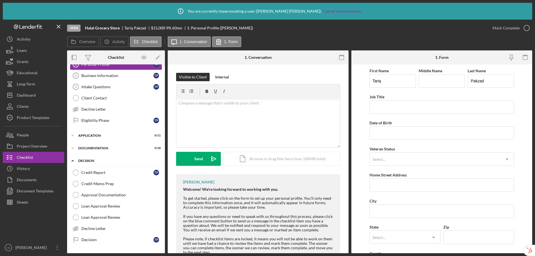
scroll to position [43, 0]
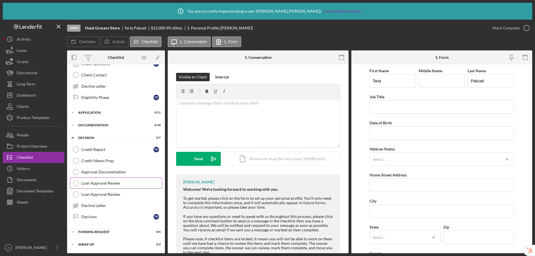
click at [99, 183] on div "Loan Approval Review" at bounding box center [121, 183] width 81 height 4
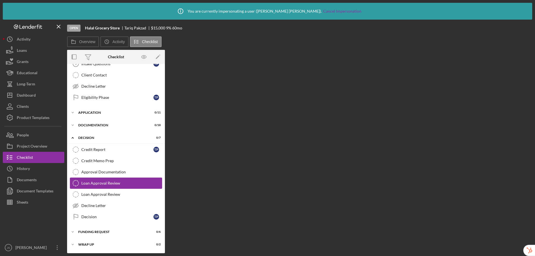
scroll to position [43, 0]
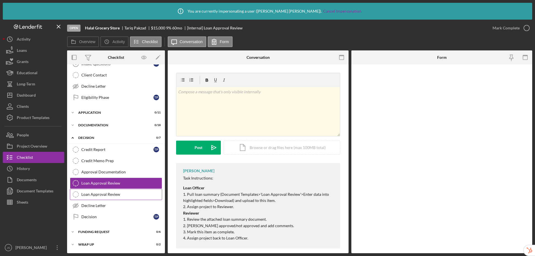
click at [109, 194] on div "Loan Approval Review" at bounding box center [121, 194] width 81 height 4
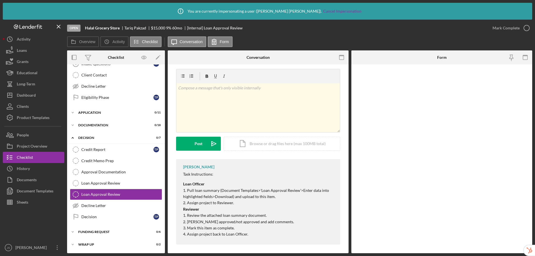
scroll to position [6, 0]
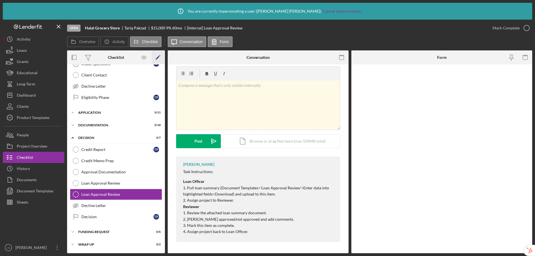
click at [162, 58] on icon "Icon/Edit" at bounding box center [158, 57] width 13 height 13
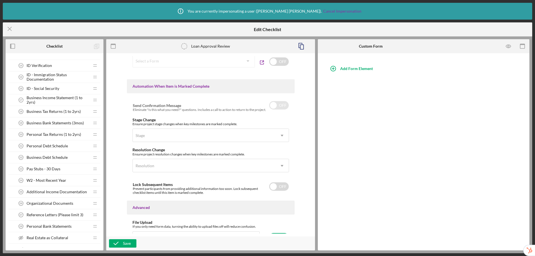
scroll to position [204, 0]
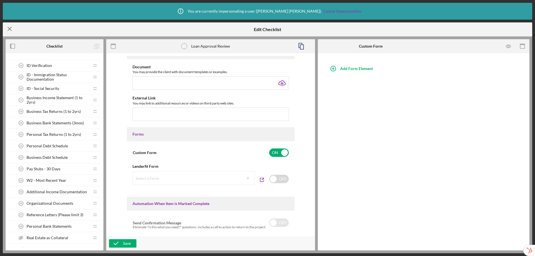
click at [8, 29] on icon "Icon/Menu Close" at bounding box center [10, 29] width 14 height 14
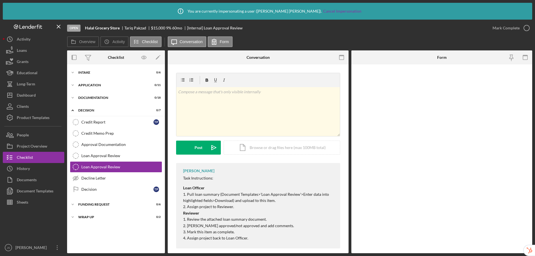
scroll to position [6, 0]
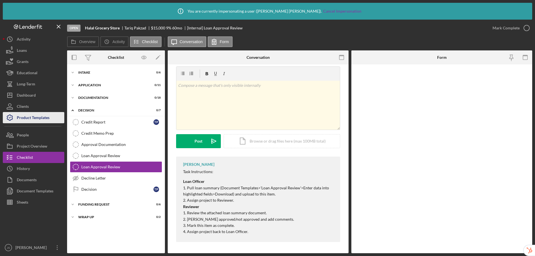
click at [36, 116] on div "Product Templates" at bounding box center [33, 118] width 33 height 13
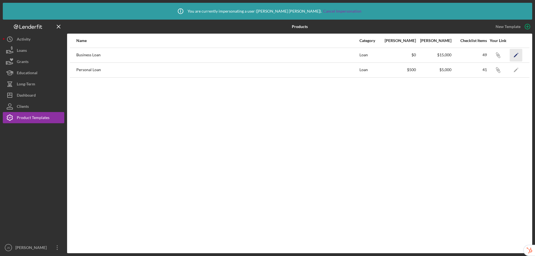
click at [517, 54] on icon "Icon/Edit" at bounding box center [516, 55] width 13 height 13
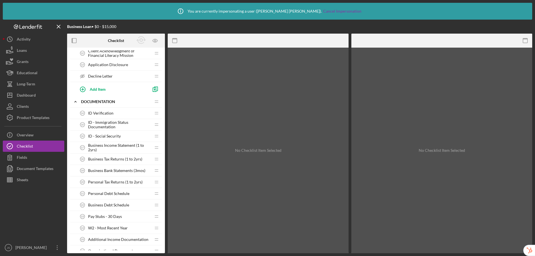
scroll to position [361, 0]
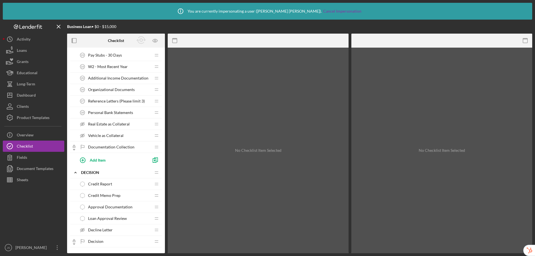
click at [105, 216] on span "Loan Approval Review" at bounding box center [107, 218] width 39 height 4
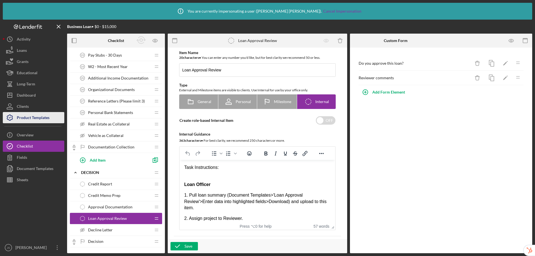
click at [49, 116] on div "Product Templates" at bounding box center [33, 118] width 33 height 13
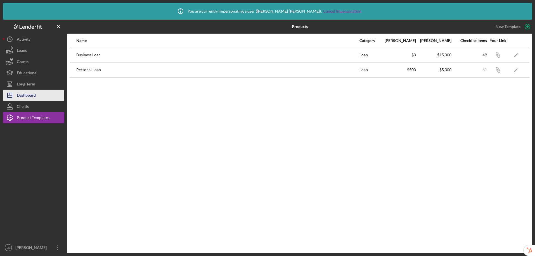
click at [38, 93] on button "Icon/Dashboard Dashboard" at bounding box center [34, 94] width 62 height 11
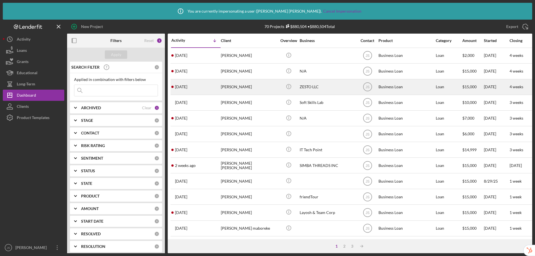
click at [249, 85] on div "Zeljko Stojkovski" at bounding box center [249, 86] width 56 height 15
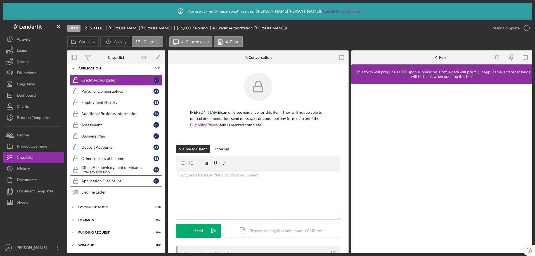
scroll to position [17, 0]
click at [111, 221] on div "Icon/Expander Decision 0 / 7" at bounding box center [116, 218] width 98 height 11
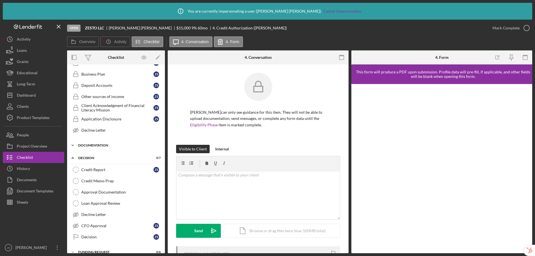
scroll to position [99, 0]
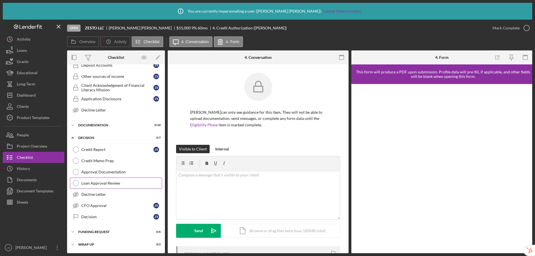
click at [115, 183] on div "Loan Approval Review" at bounding box center [121, 183] width 81 height 4
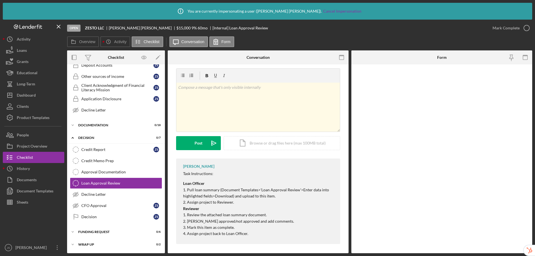
scroll to position [6, 0]
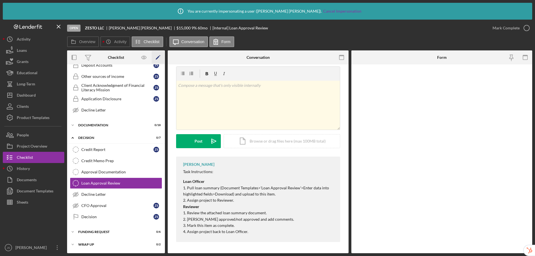
click at [157, 57] on polygon "button" at bounding box center [158, 58] width 4 height 4
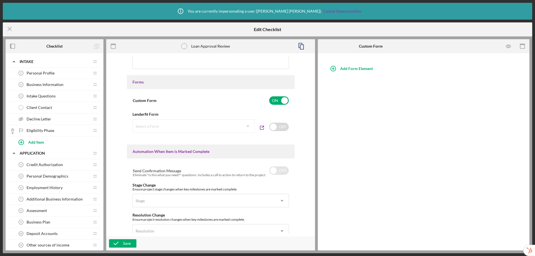
scroll to position [257, 0]
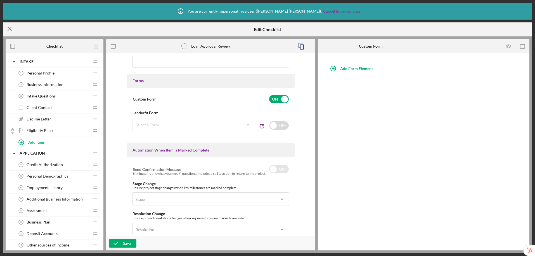
click at [8, 25] on icon "Icon/Menu Close" at bounding box center [10, 29] width 14 height 14
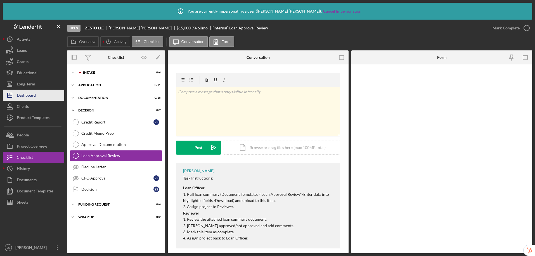
click at [38, 94] on button "Icon/Dashboard Dashboard" at bounding box center [34, 94] width 62 height 11
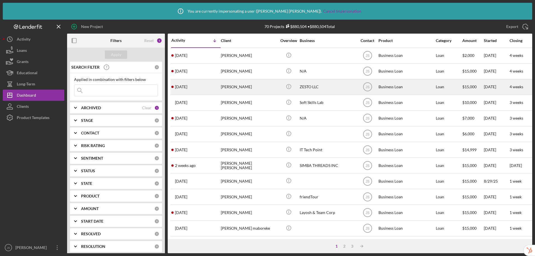
click at [253, 89] on div "Zeljko Stojkovski" at bounding box center [249, 86] width 56 height 15
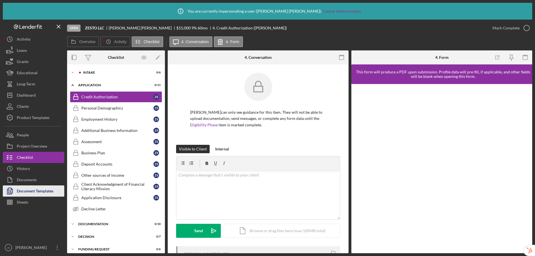
click at [38, 193] on div "Document Templates" at bounding box center [35, 191] width 37 height 13
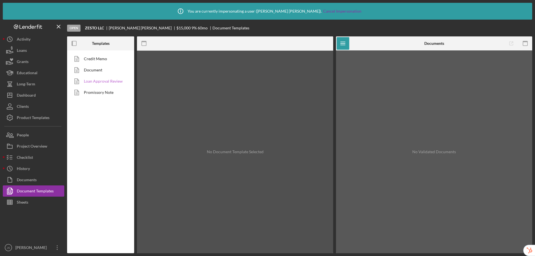
click at [107, 82] on link "Loan Approval Review" at bounding box center [99, 80] width 59 height 11
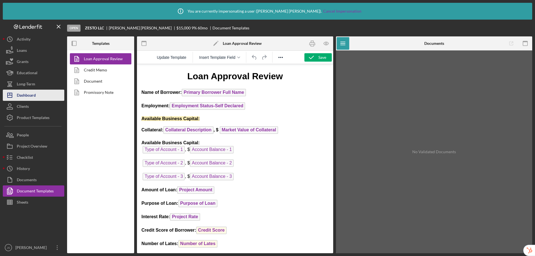
click at [19, 93] on div "Dashboard" at bounding box center [26, 95] width 19 height 13
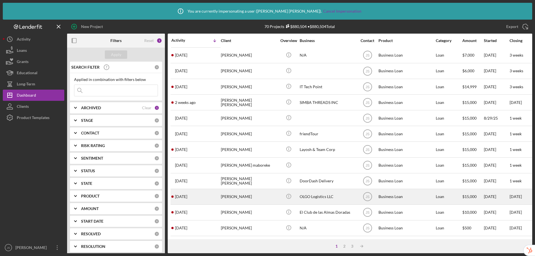
scroll to position [208, 0]
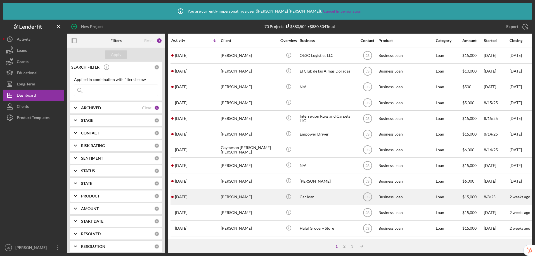
click at [228, 190] on div "Surya Momand" at bounding box center [249, 196] width 56 height 15
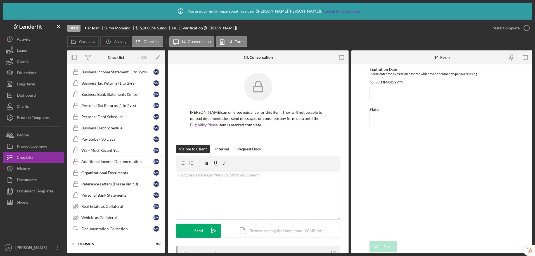
scroll to position [96, 0]
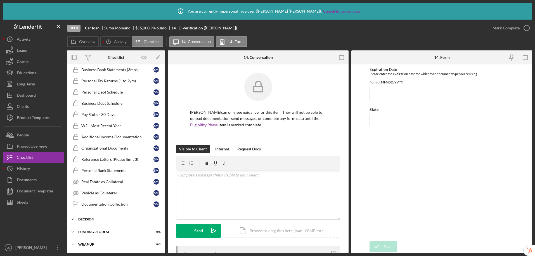
click at [103, 218] on div "Decision" at bounding box center [118, 218] width 80 height 3
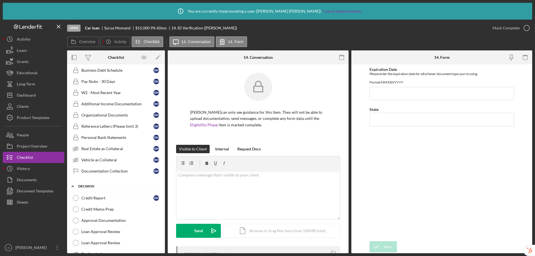
scroll to position [177, 0]
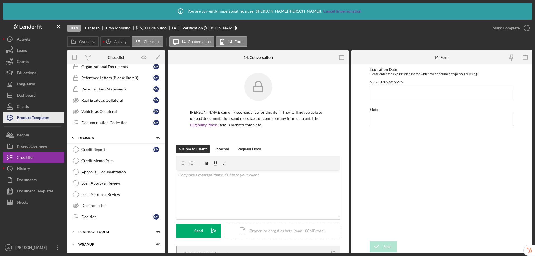
click at [32, 116] on div "Product Templates" at bounding box center [33, 118] width 33 height 13
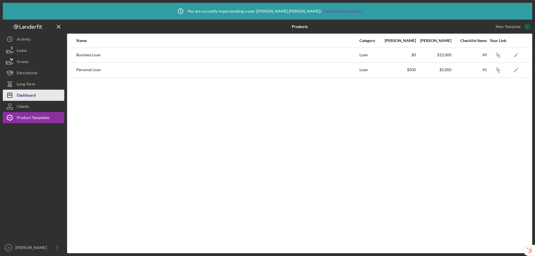
click at [35, 95] on div "Dashboard" at bounding box center [26, 95] width 19 height 13
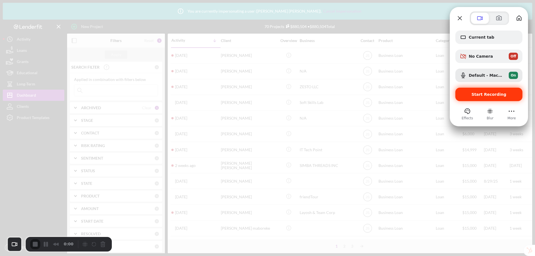
click at [477, 93] on span "Start Recording" at bounding box center [489, 94] width 35 height 4
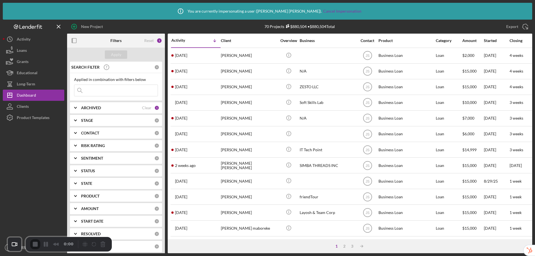
click at [22, 122] on div "Product Templates" at bounding box center [33, 118] width 33 height 13
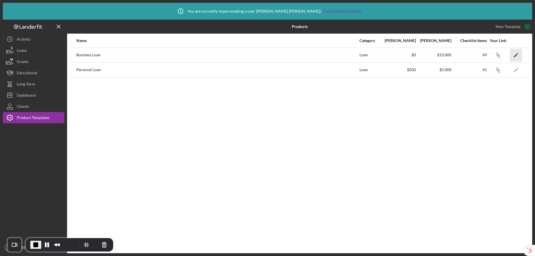
click at [516, 57] on icon "Icon/Edit" at bounding box center [516, 55] width 13 height 13
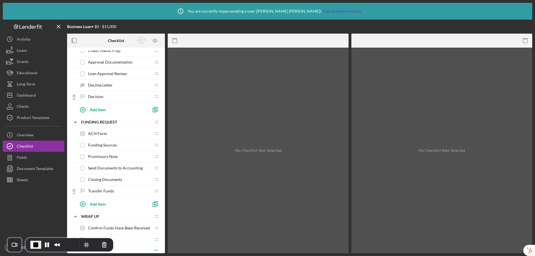
scroll to position [496, 0]
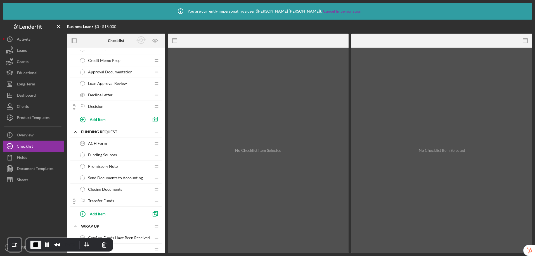
click at [103, 83] on span "Loan Approval Review" at bounding box center [107, 83] width 39 height 4
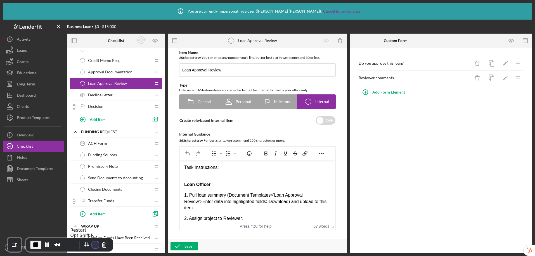
click at [92, 243] on button "Restart Recording" at bounding box center [95, 244] width 7 height 7
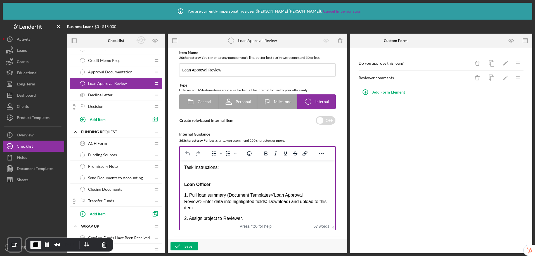
scroll to position [1, 0]
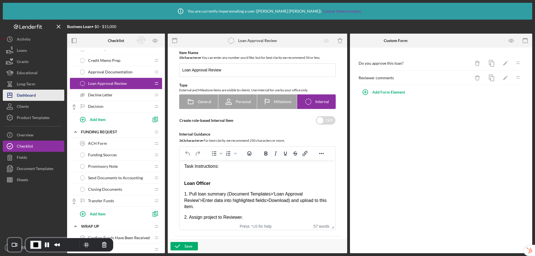
click at [28, 95] on div "Dashboard" at bounding box center [26, 95] width 19 height 13
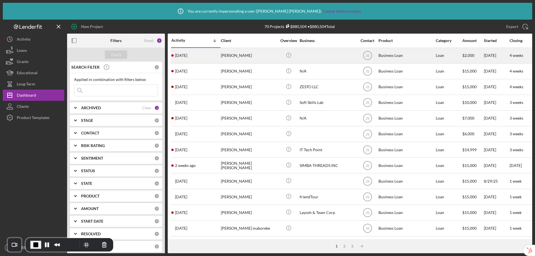
click at [247, 56] on div "Glenio Camilo" at bounding box center [249, 55] width 56 height 15
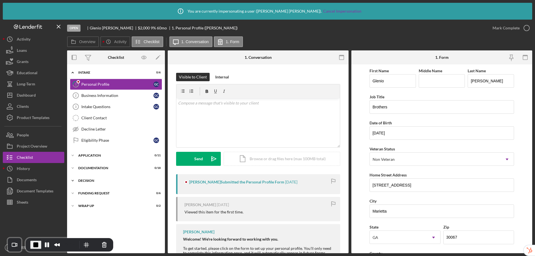
click at [91, 179] on div "Decision" at bounding box center [118, 180] width 80 height 3
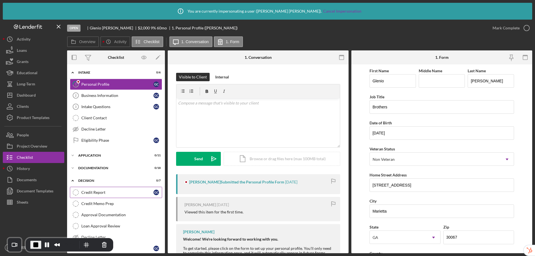
scroll to position [43, 0]
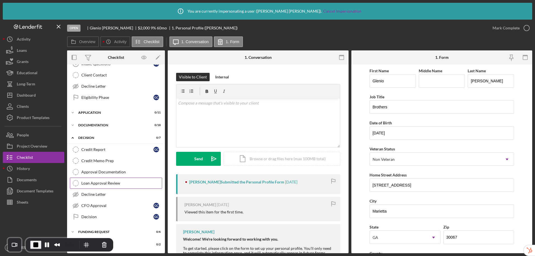
click at [105, 182] on div "Loan Approval Review" at bounding box center [121, 183] width 81 height 4
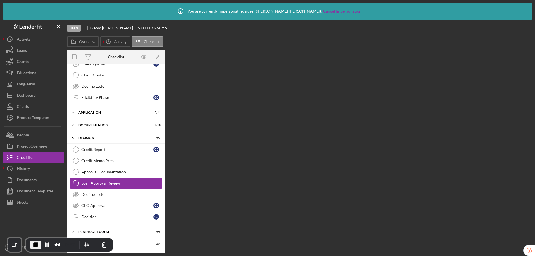
scroll to position [43, 0]
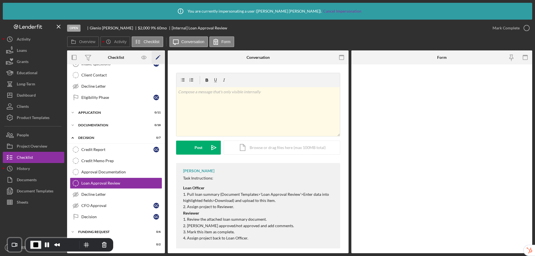
click at [158, 56] on icon "Icon/Edit" at bounding box center [158, 57] width 13 height 13
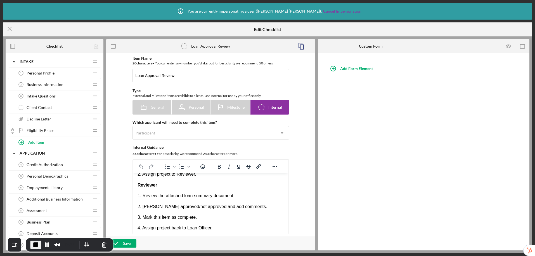
scroll to position [195, 0]
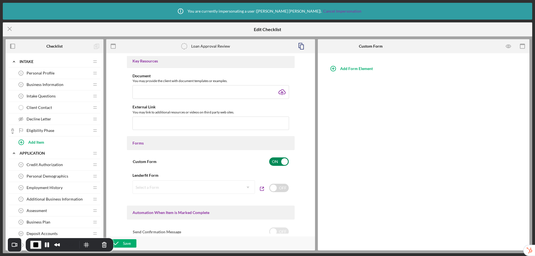
click at [279, 163] on input "checkbox" at bounding box center [279, 161] width 20 height 8
click at [276, 161] on input "checkbox" at bounding box center [279, 161] width 20 height 8
checkbox input "true"
click at [9, 29] on line at bounding box center [10, 29] width 4 height 4
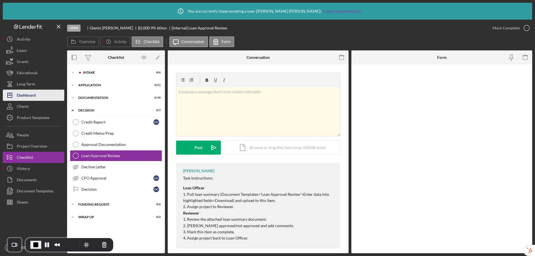
click at [31, 95] on div "Dashboard" at bounding box center [26, 95] width 19 height 13
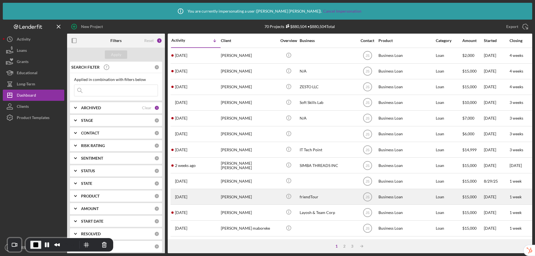
scroll to position [55, 0]
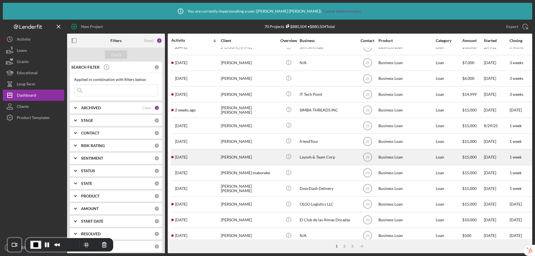
click at [245, 155] on div "Gabor Radics" at bounding box center [249, 156] width 56 height 15
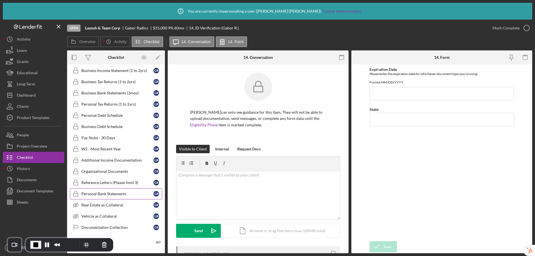
scroll to position [96, 0]
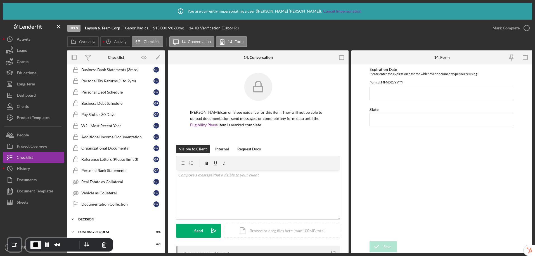
click at [107, 217] on div "Icon/Expander Decision 0 / 7" at bounding box center [116, 218] width 98 height 11
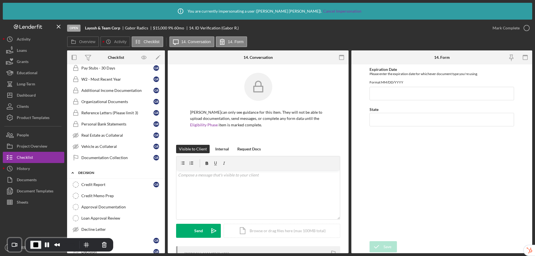
scroll to position [177, 0]
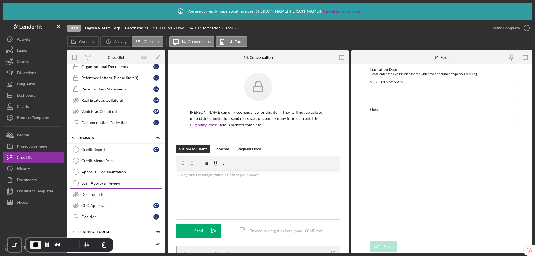
click at [105, 183] on div "Loan Approval Review" at bounding box center [121, 183] width 81 height 4
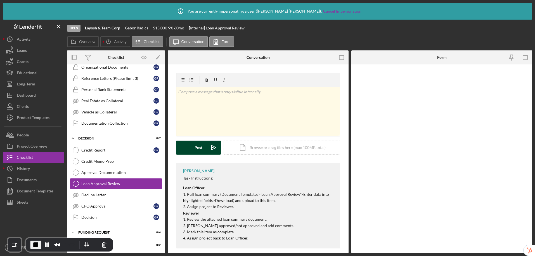
scroll to position [177, 0]
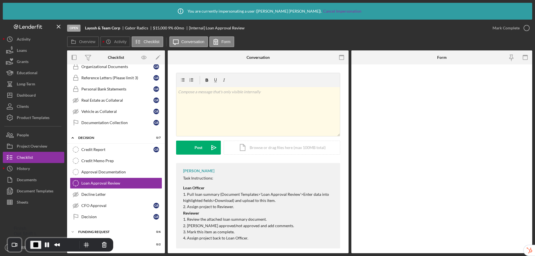
click at [37, 245] on span "End Recording" at bounding box center [35, 244] width 7 height 7
